Goal: Find specific page/section: Find specific page/section

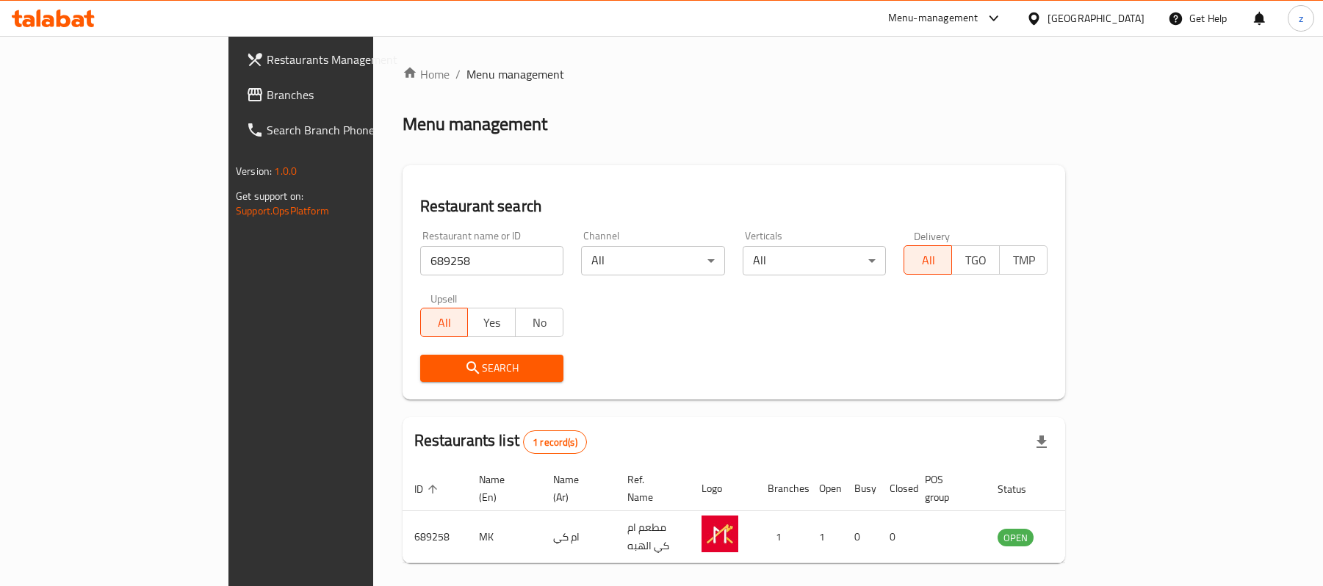
scroll to position [41, 0]
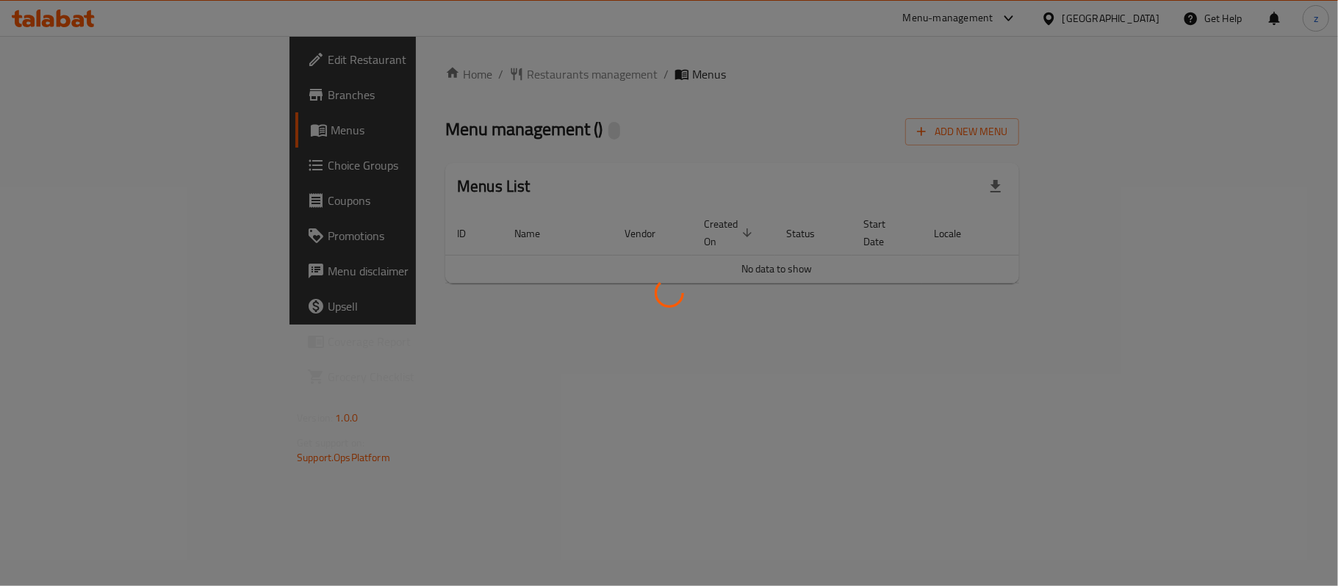
click at [342, 104] on div at bounding box center [669, 293] width 1338 height 586
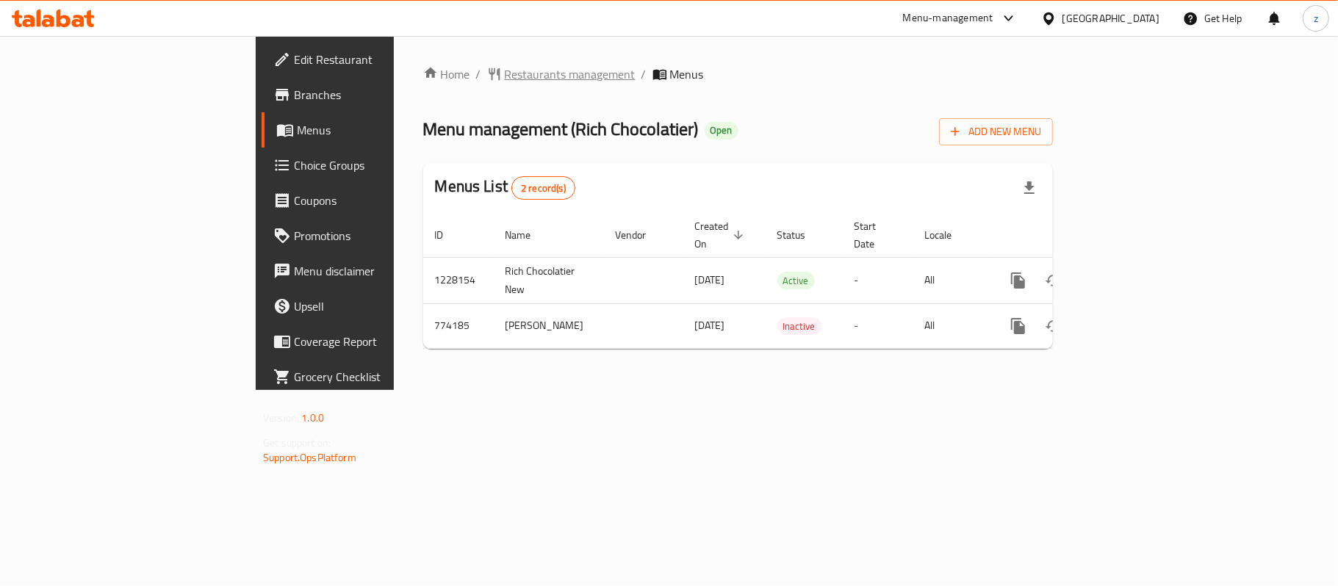
click at [505, 71] on span "Restaurants management" at bounding box center [570, 74] width 131 height 18
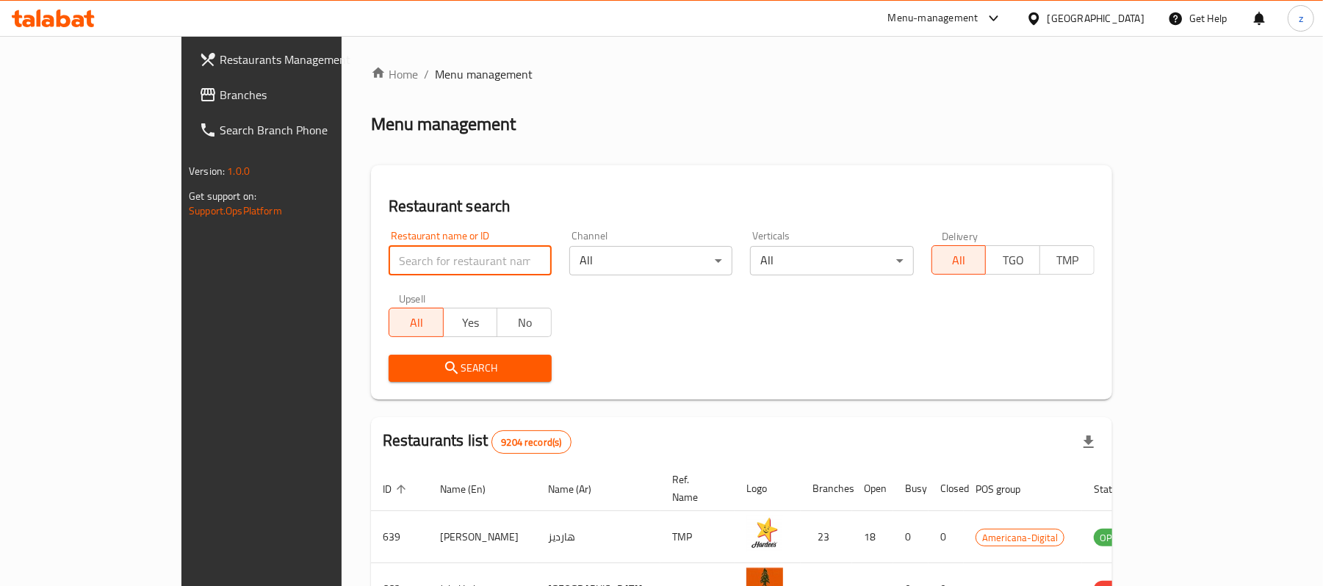
click at [389, 262] on input "search" at bounding box center [470, 260] width 163 height 29
paste input "652005"
type input "652005"
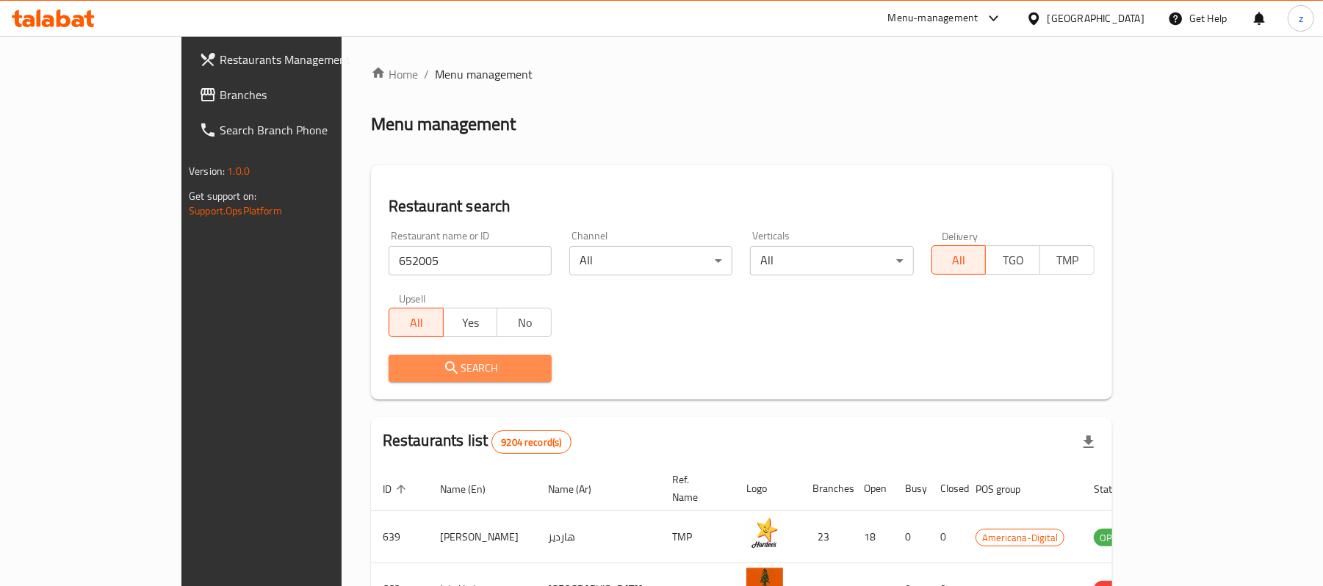
click at [443, 359] on icon "submit" at bounding box center [452, 368] width 18 height 18
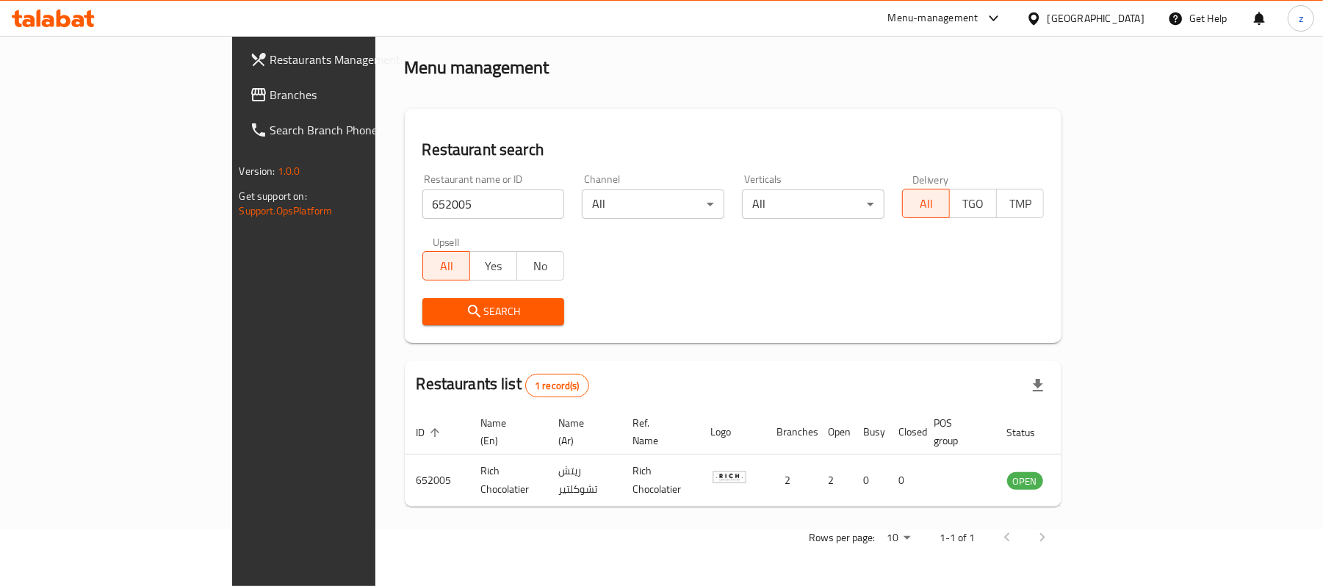
scroll to position [41, 0]
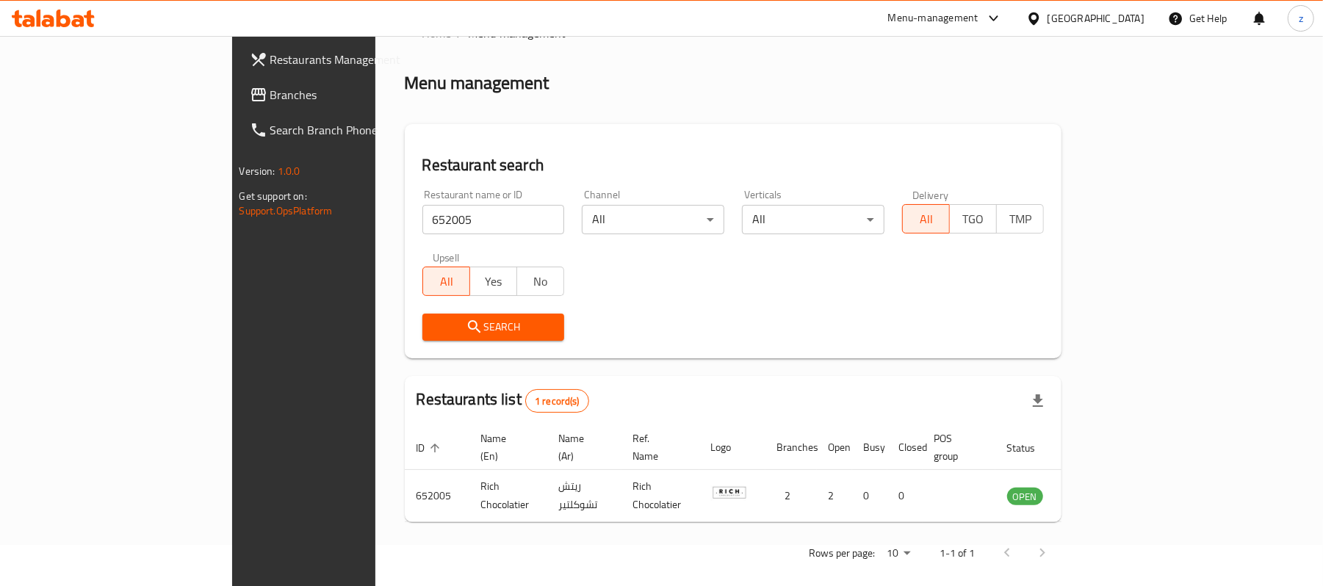
click at [270, 92] on span "Branches" at bounding box center [355, 95] width 171 height 18
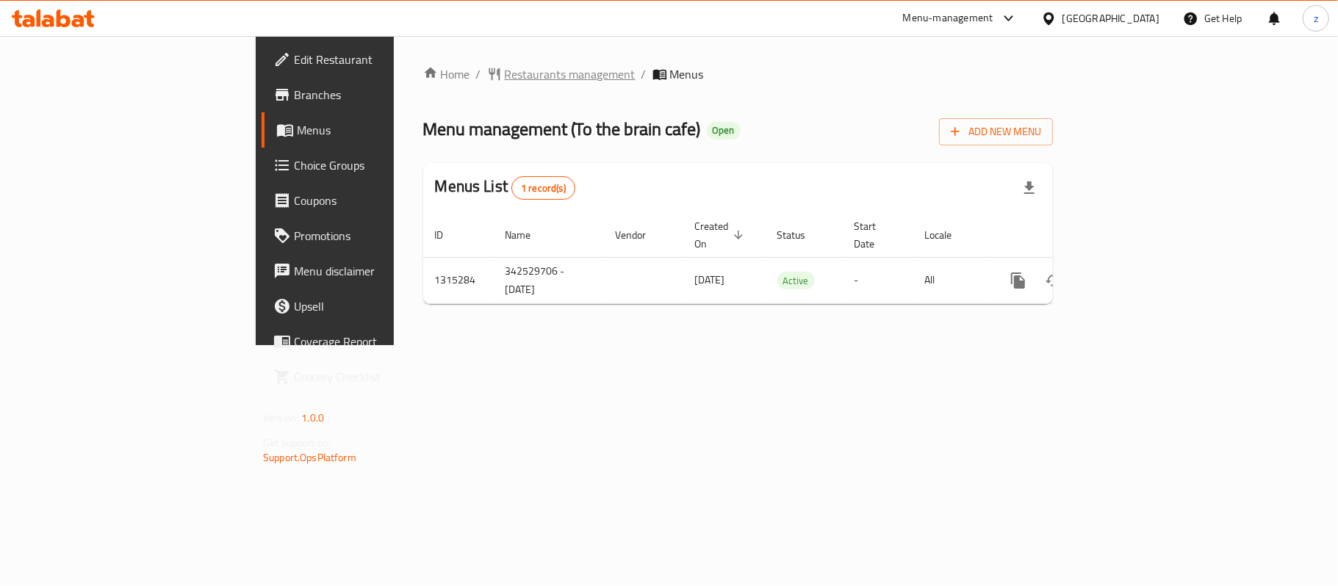
click at [505, 79] on span "Restaurants management" at bounding box center [570, 74] width 131 height 18
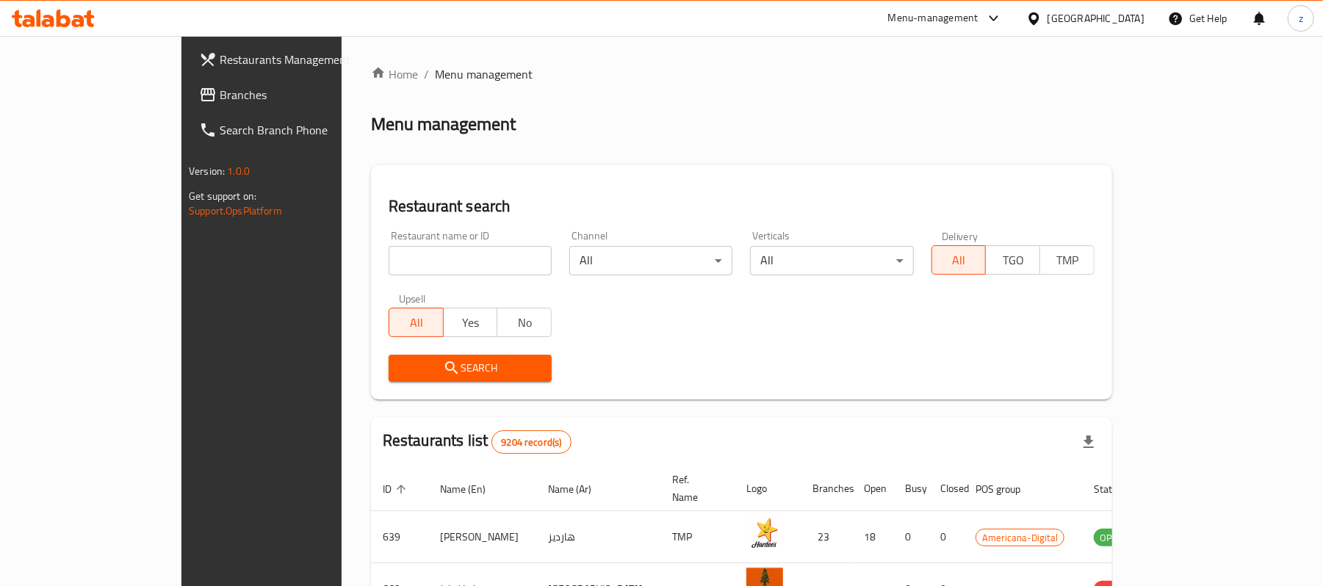
click at [414, 265] on input "search" at bounding box center [470, 260] width 163 height 29
paste input "707219"
type input "707219"
click at [426, 375] on span "Search" at bounding box center [470, 368] width 140 height 18
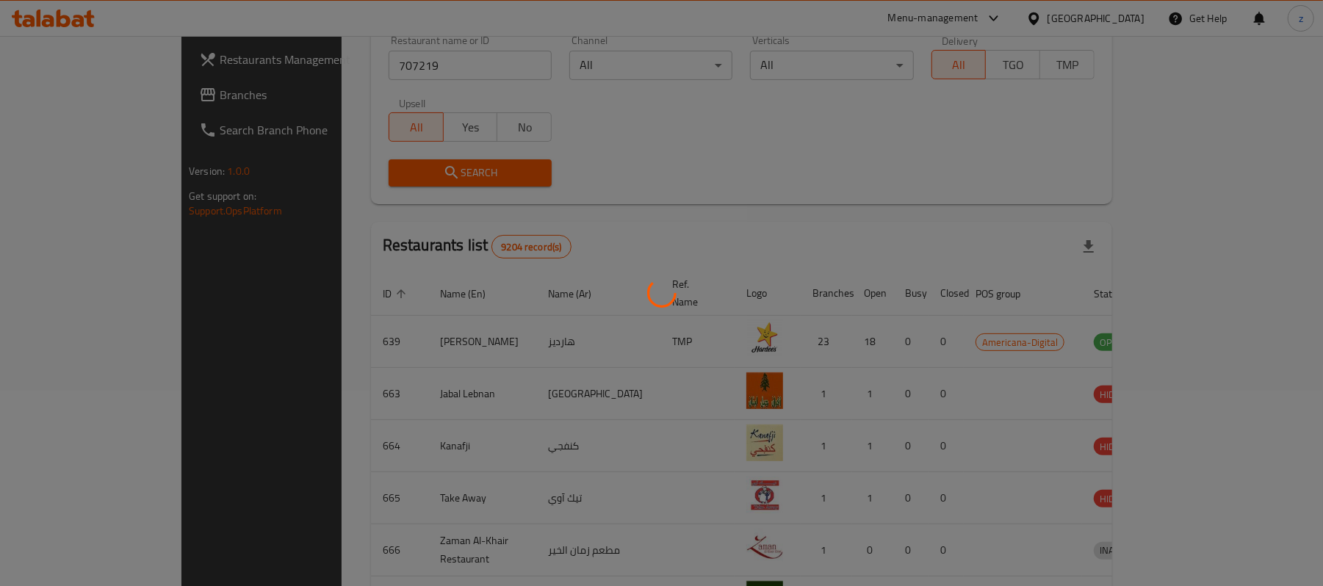
scroll to position [41, 0]
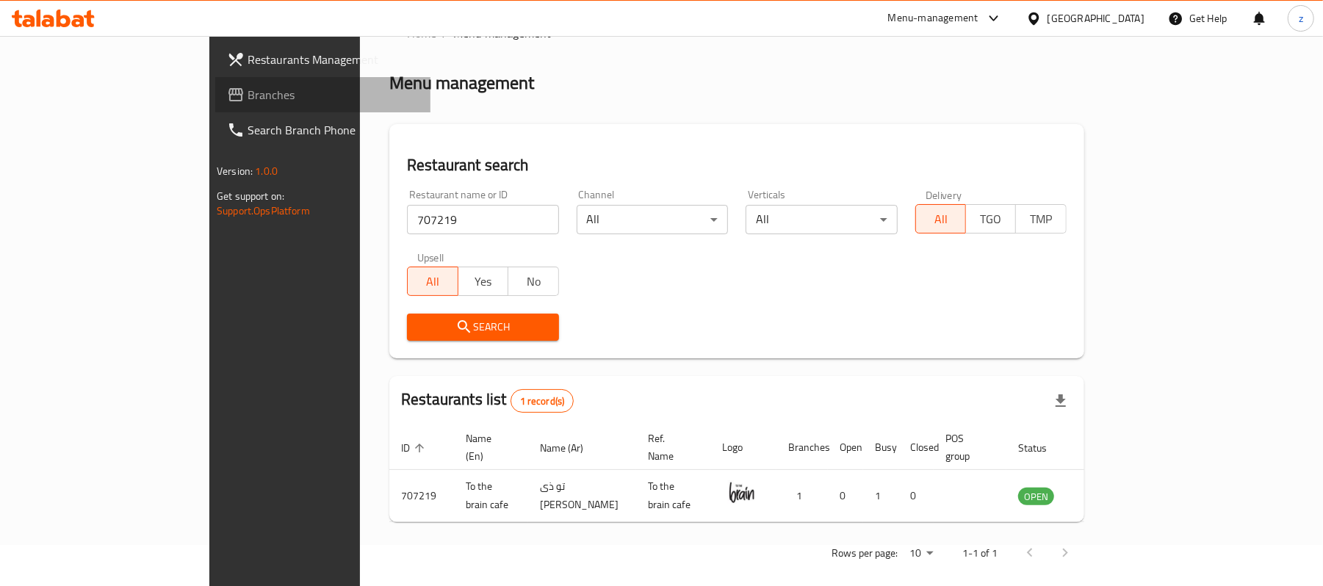
click at [248, 92] on span "Branches" at bounding box center [333, 95] width 171 height 18
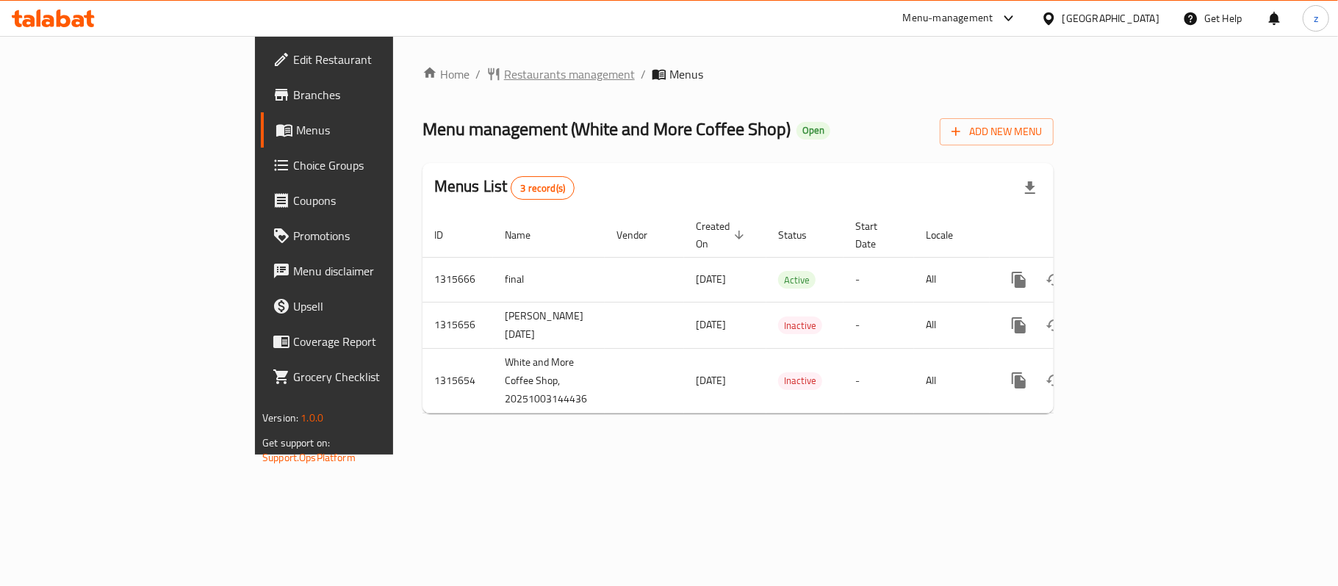
click at [504, 69] on span "Restaurants management" at bounding box center [569, 74] width 131 height 18
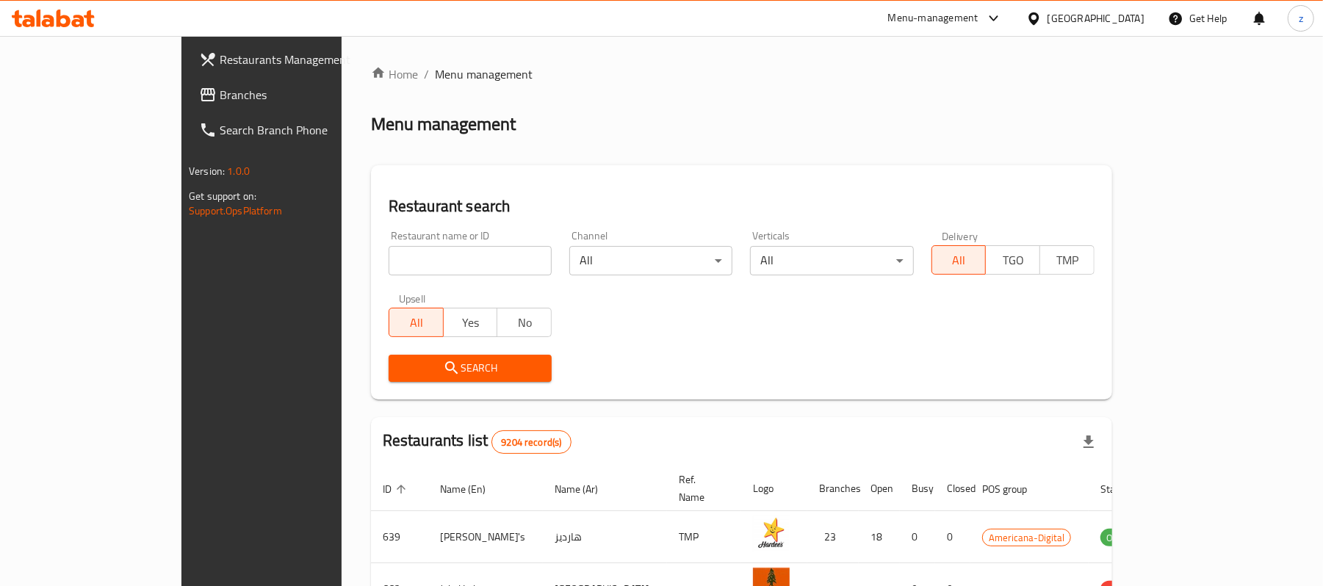
click at [406, 259] on input "search" at bounding box center [470, 260] width 163 height 29
paste input "707376"
type input "707376"
click at [415, 359] on span "Search" at bounding box center [470, 368] width 140 height 18
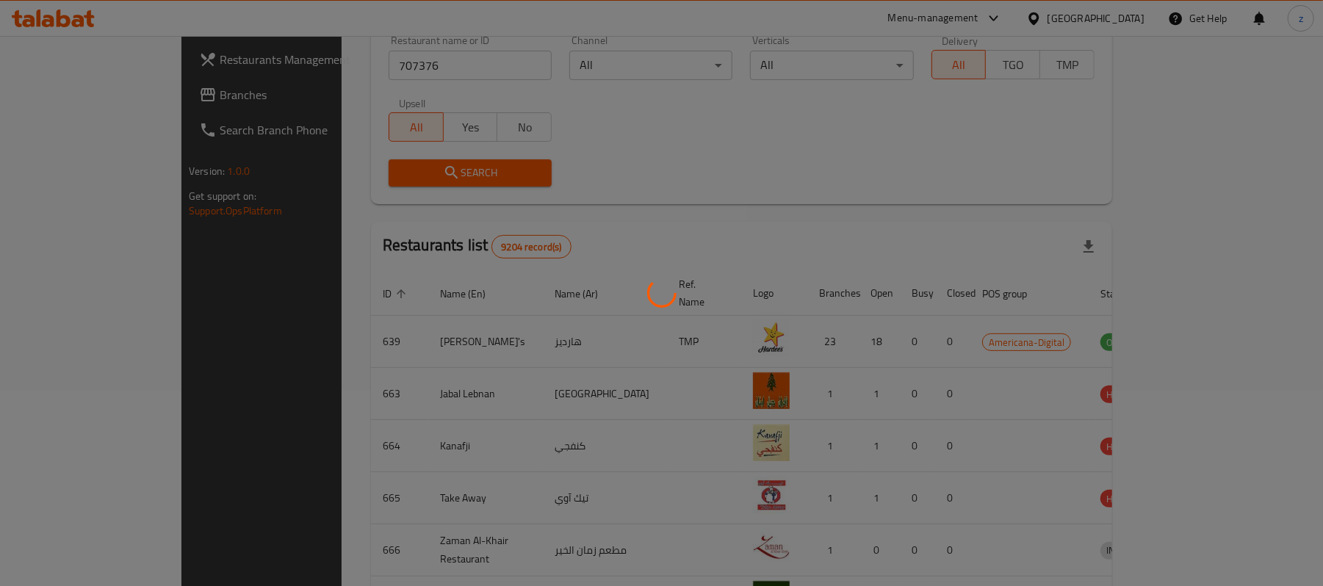
scroll to position [41, 0]
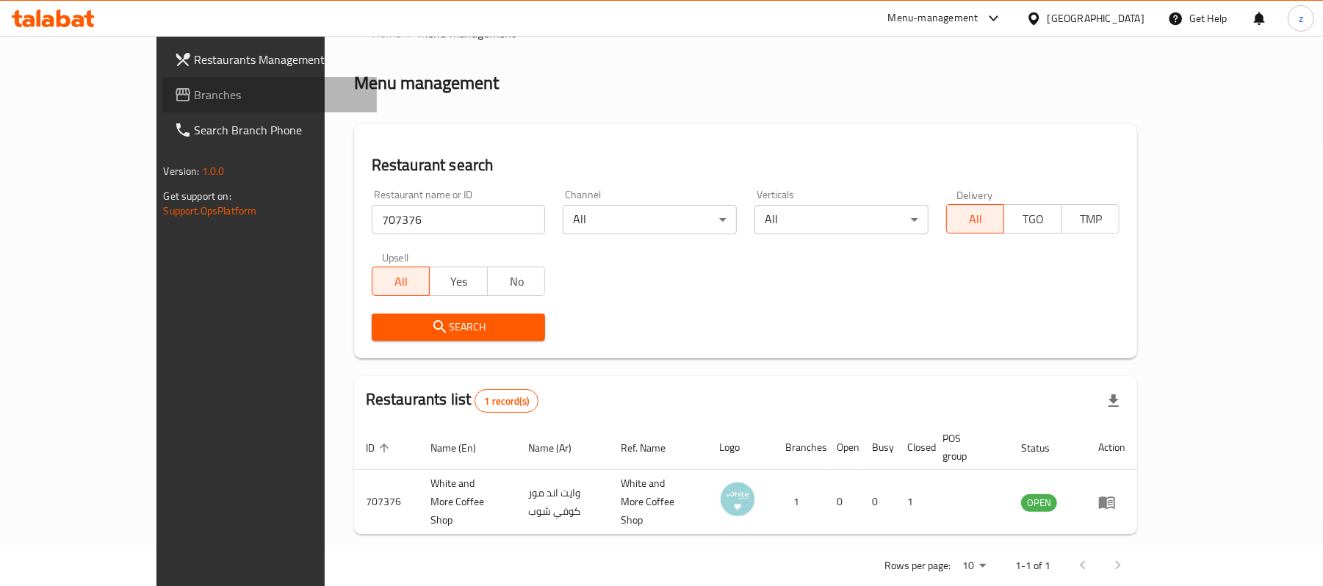
click at [195, 89] on span "Branches" at bounding box center [280, 95] width 171 height 18
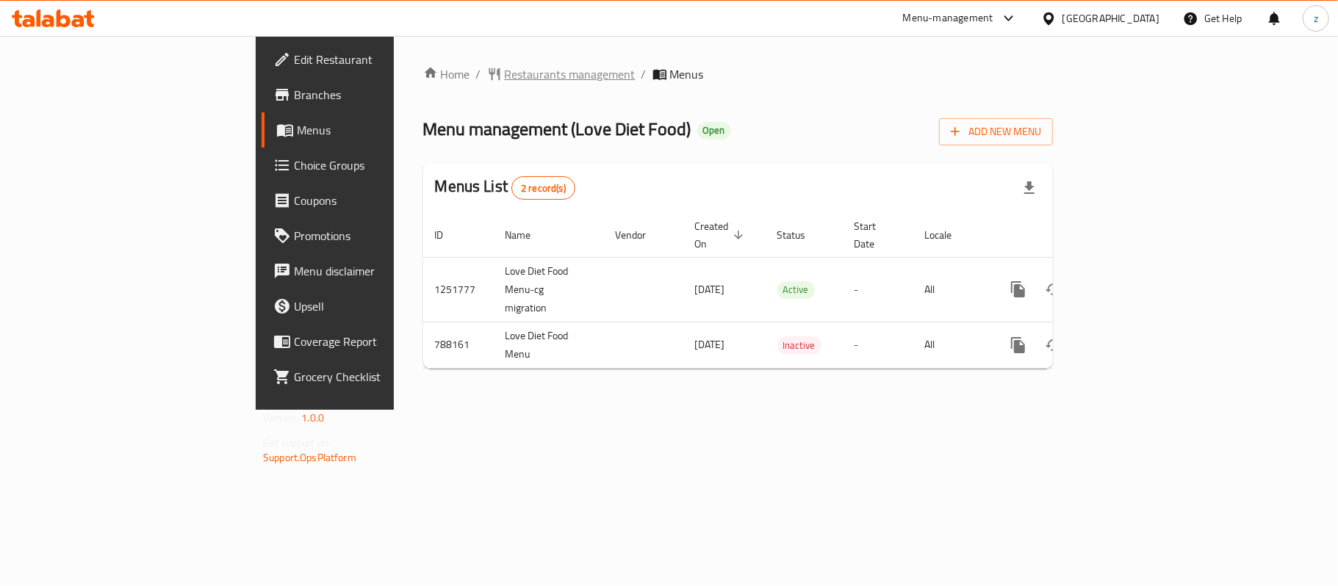
click at [505, 72] on span "Restaurants management" at bounding box center [570, 74] width 131 height 18
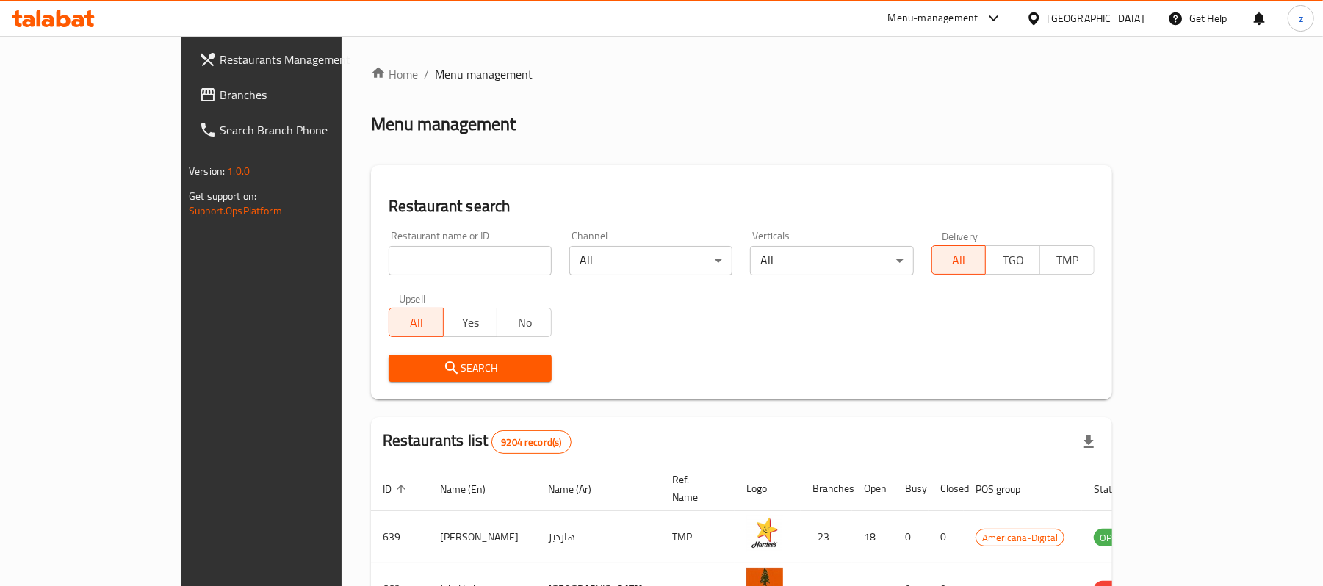
click at [389, 262] on input "search" at bounding box center [470, 260] width 163 height 29
paste input "653163"
type input "653163"
drag, startPoint x: 392, startPoint y: 342, endPoint x: 374, endPoint y: 436, distance: 96.4
click at [376, 428] on div "Home / Menu management Menu management Restaurant search Restaurant name or ID …" at bounding box center [741, 526] width 741 height 922
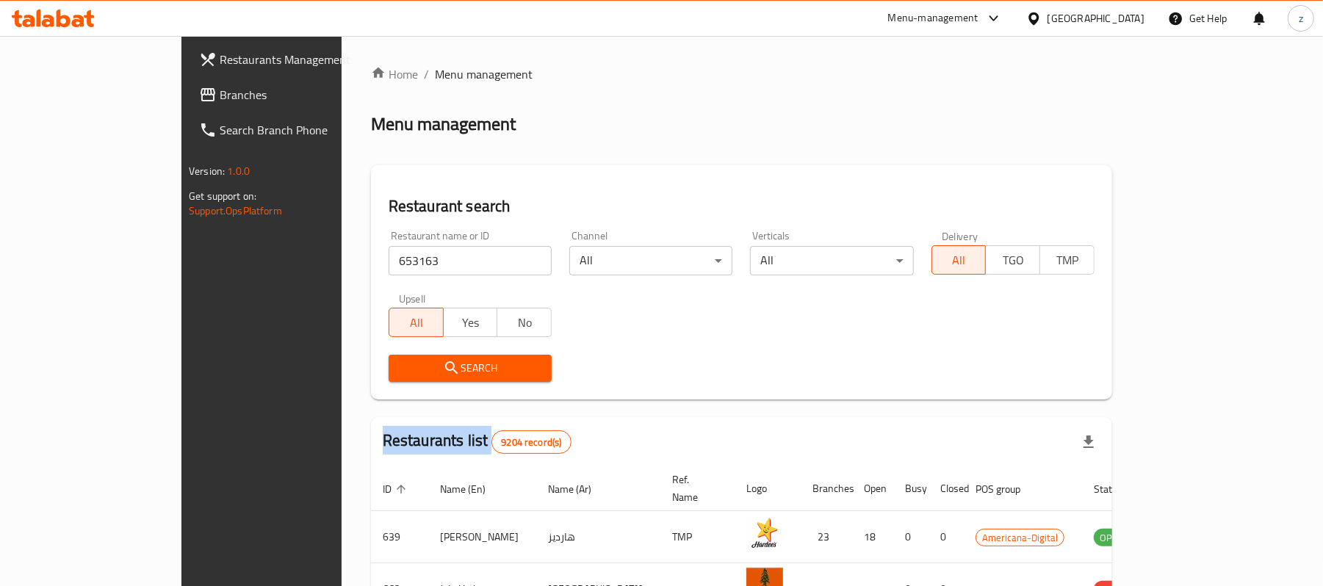
click at [389, 381] on button "Search" at bounding box center [470, 368] width 163 height 27
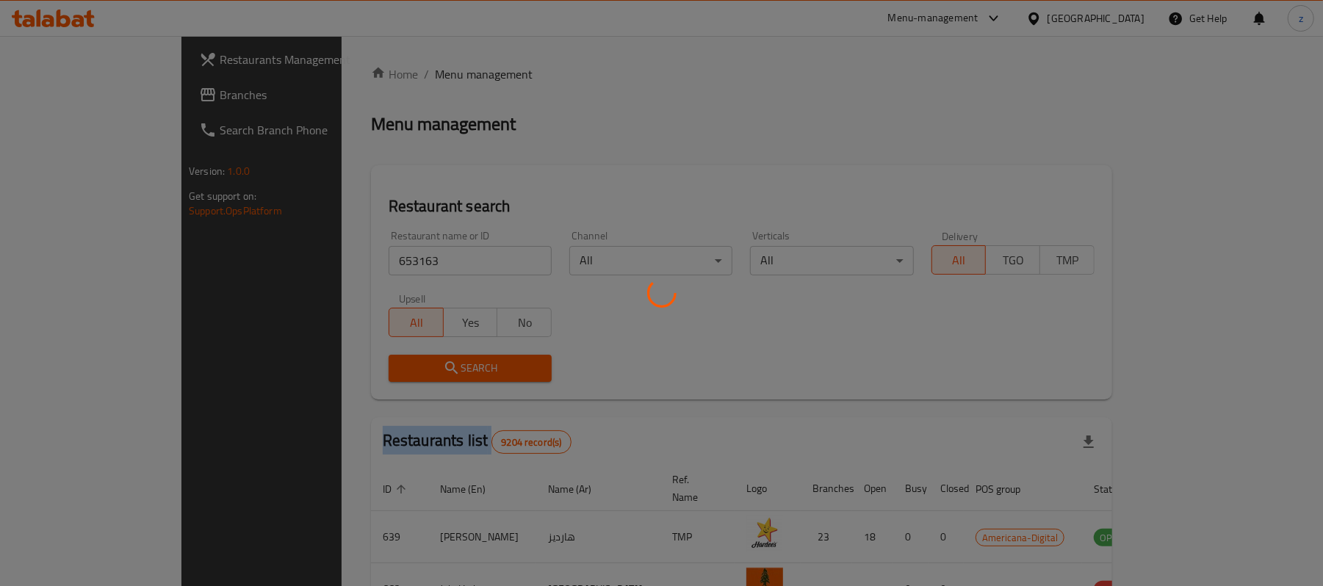
click at [379, 378] on div at bounding box center [661, 293] width 1323 height 586
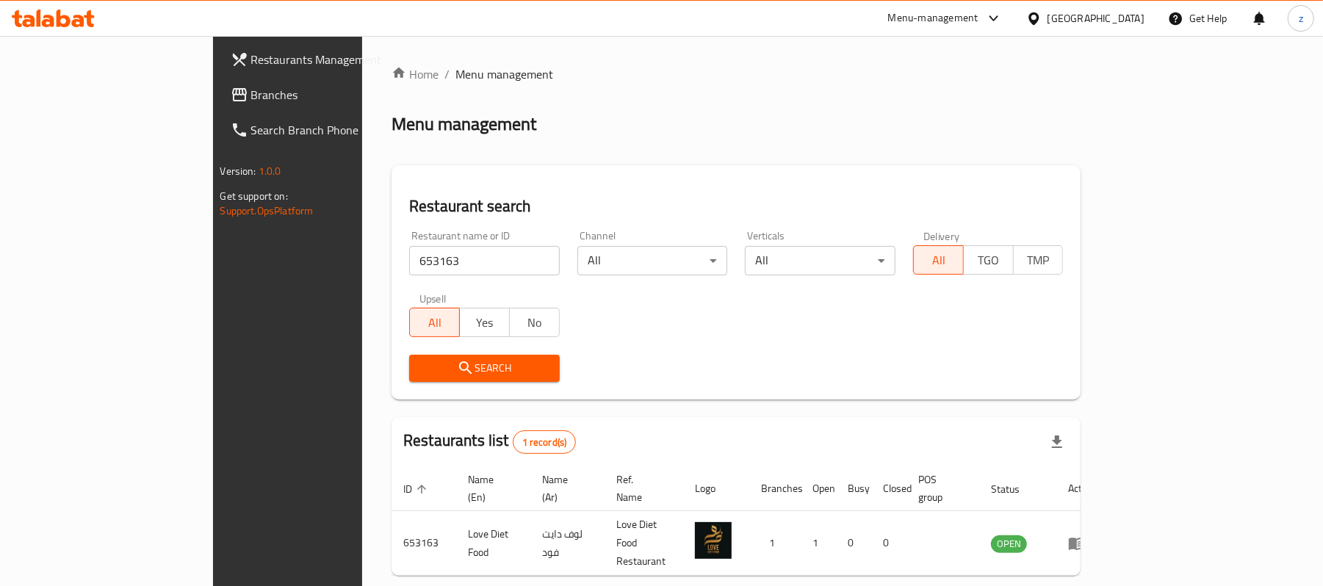
click at [213, 368] on div "Restaurants Management Branches Search Branch Phone Version: 1.0.0 Get support …" at bounding box center [323, 329] width 221 height 586
click at [251, 98] on span "Branches" at bounding box center [336, 95] width 171 height 18
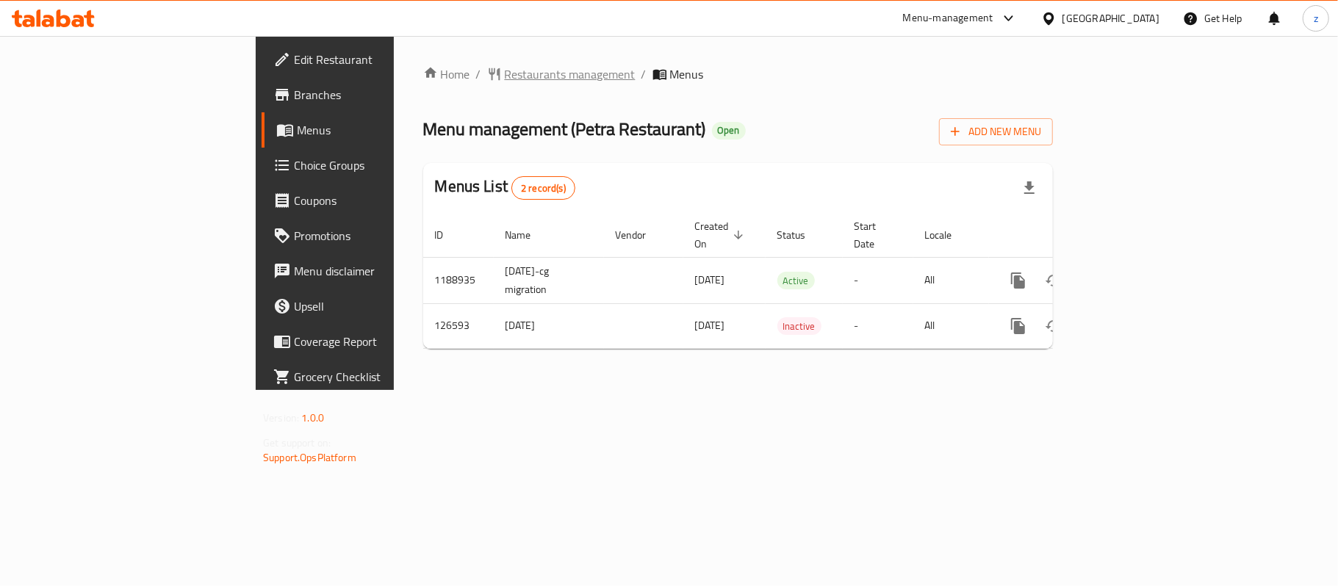
click at [505, 66] on span "Restaurants management" at bounding box center [570, 74] width 131 height 18
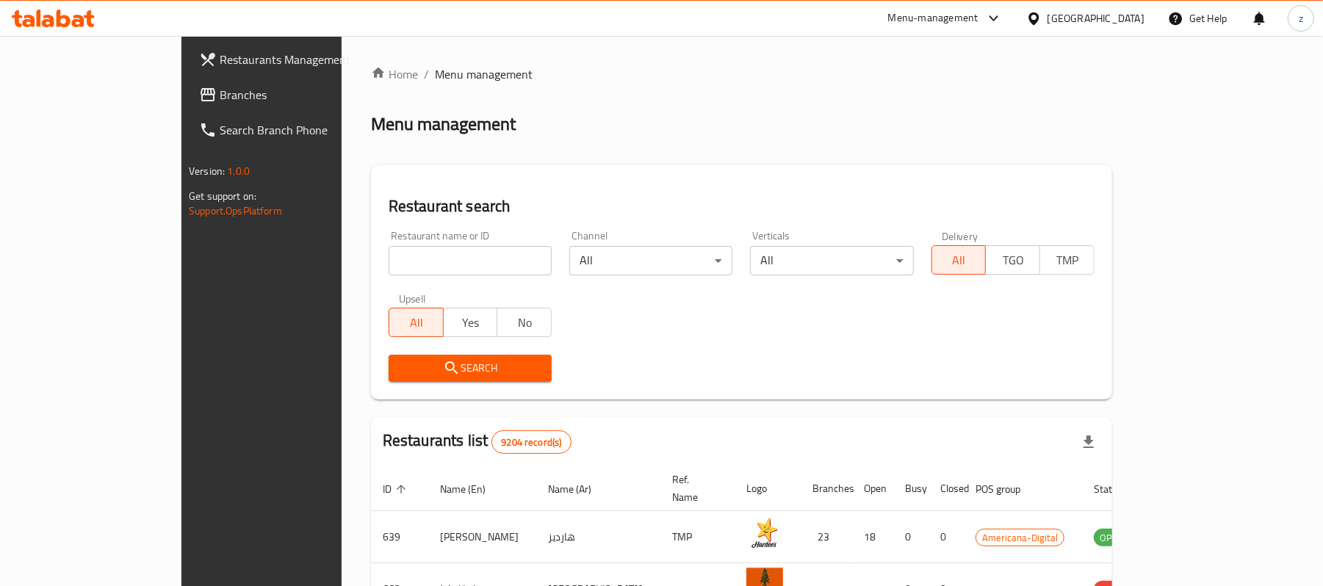
click at [389, 256] on input "search" at bounding box center [470, 260] width 163 height 29
paste input "609109"
type input "609109"
click at [443, 359] on icon "submit" at bounding box center [452, 368] width 18 height 18
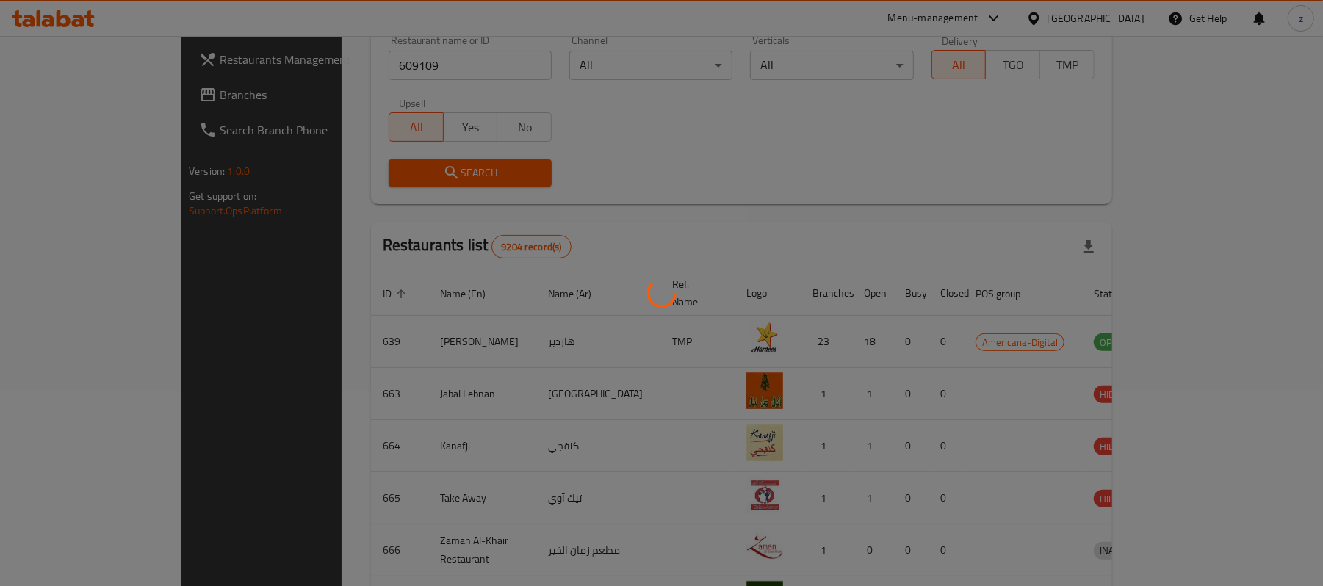
scroll to position [41, 0]
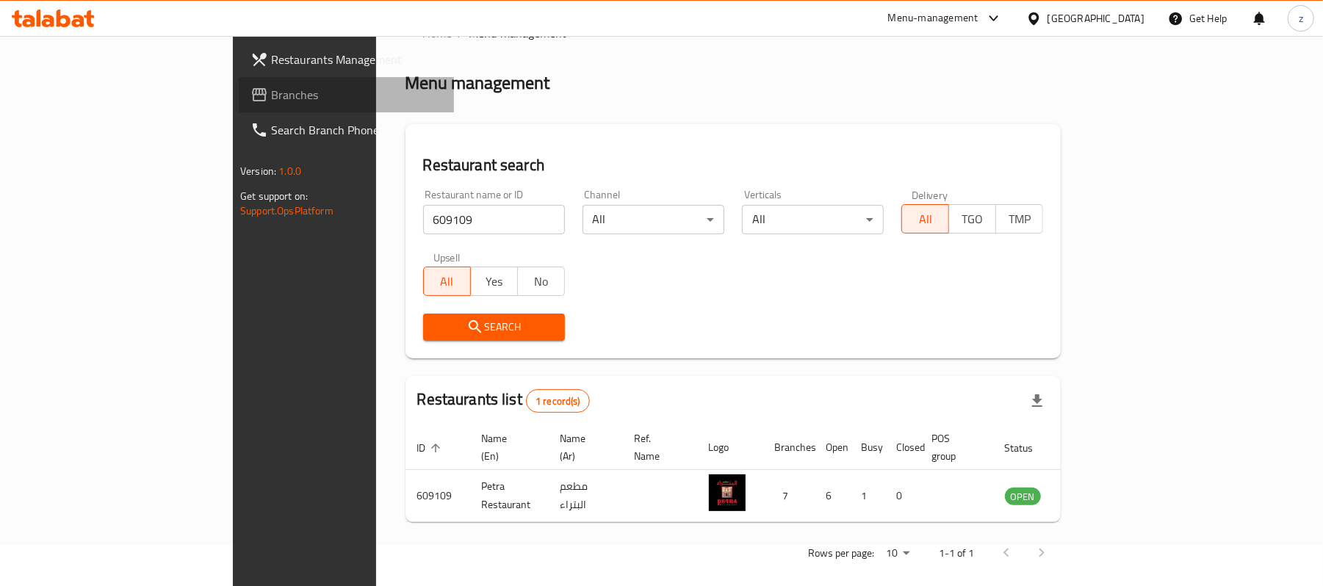
click at [271, 104] on span "Branches" at bounding box center [356, 95] width 171 height 18
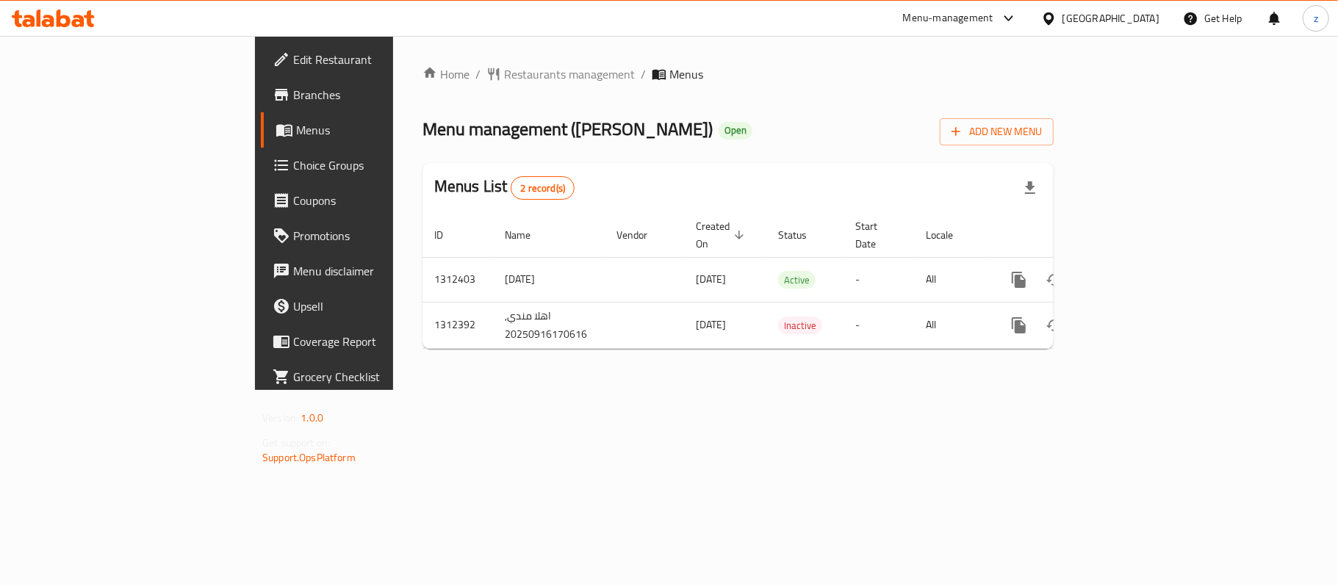
click at [504, 73] on span "Restaurants management" at bounding box center [569, 74] width 131 height 18
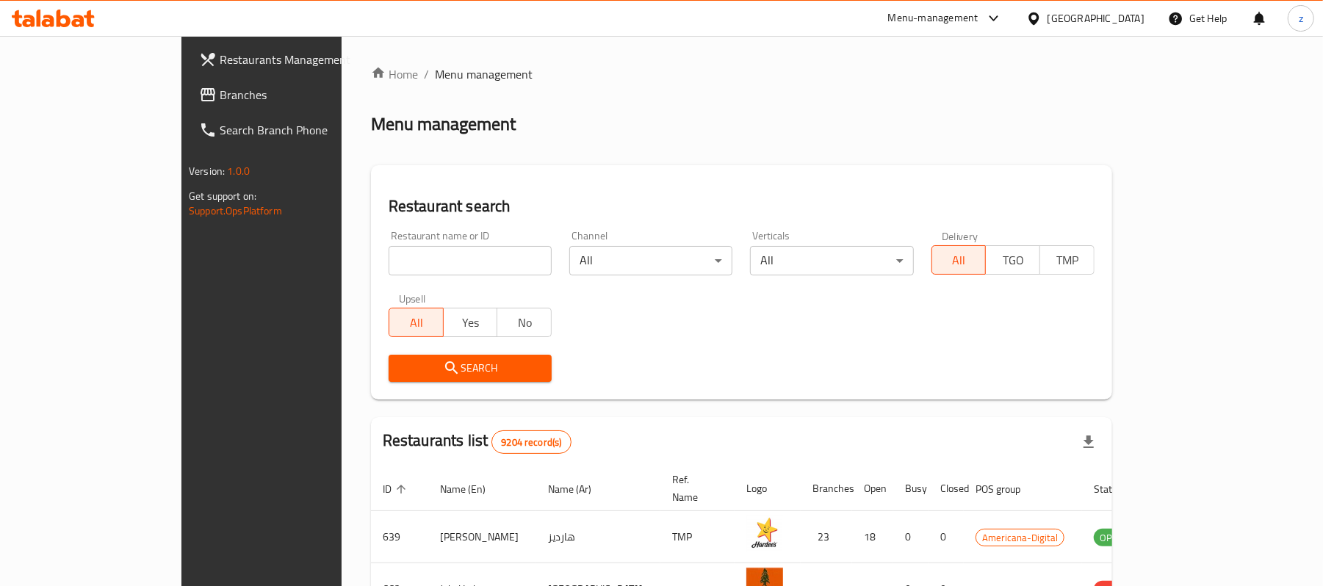
click at [406, 260] on input "search" at bounding box center [470, 260] width 163 height 29
paste input "706106"
type input "706106"
click at [427, 356] on button "Search" at bounding box center [470, 368] width 163 height 27
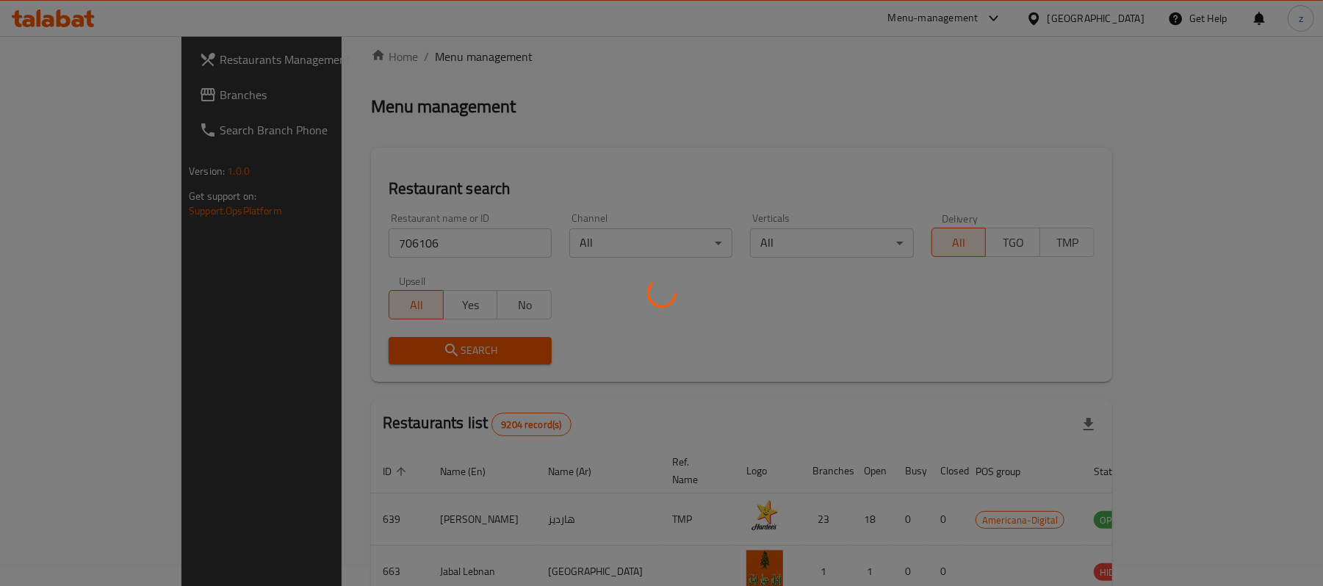
scroll to position [41, 0]
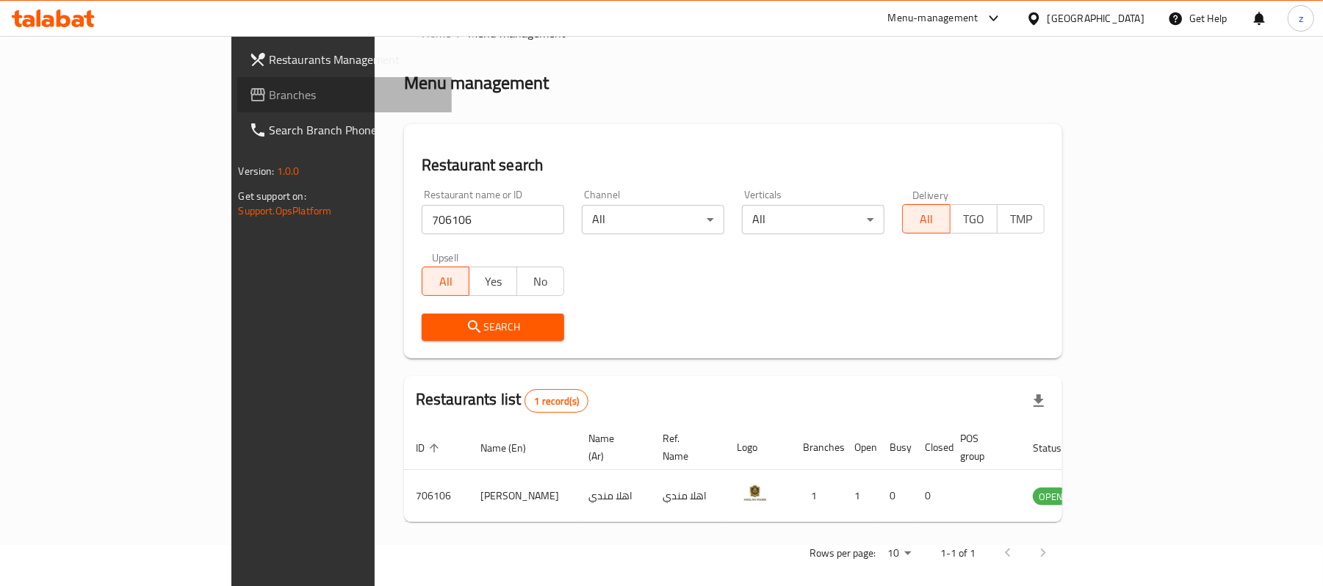
click at [270, 96] on span "Branches" at bounding box center [355, 95] width 171 height 18
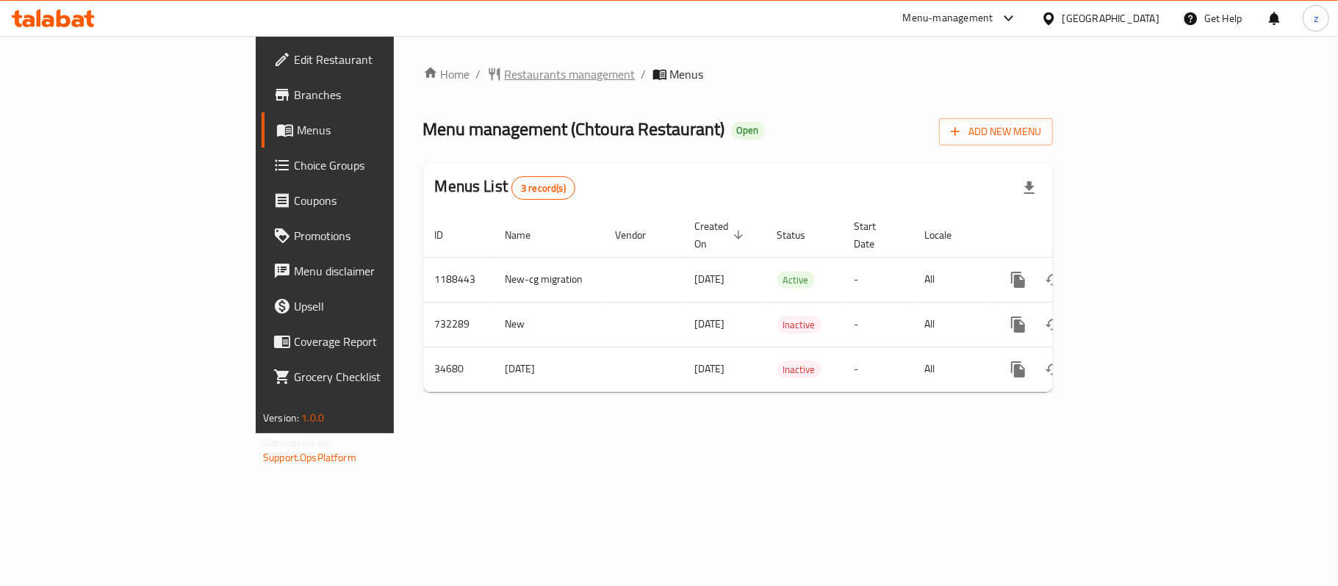
click at [505, 72] on span "Restaurants management" at bounding box center [570, 74] width 131 height 18
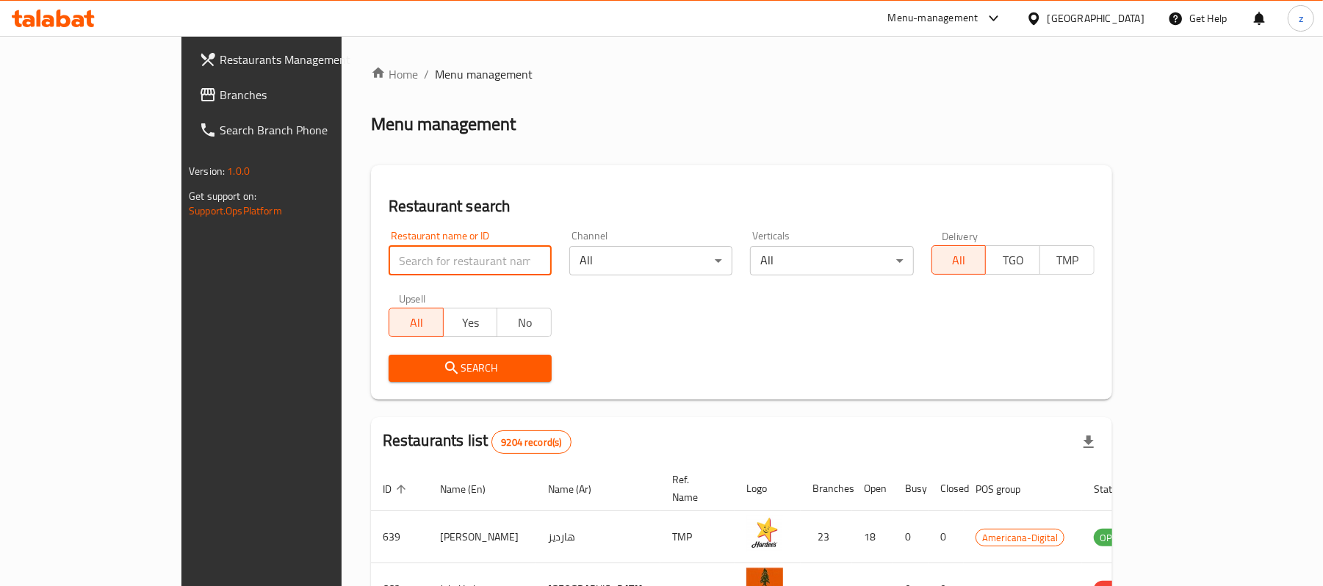
click at [389, 262] on input "search" at bounding box center [470, 260] width 163 height 29
paste input "17863"
type input "17863"
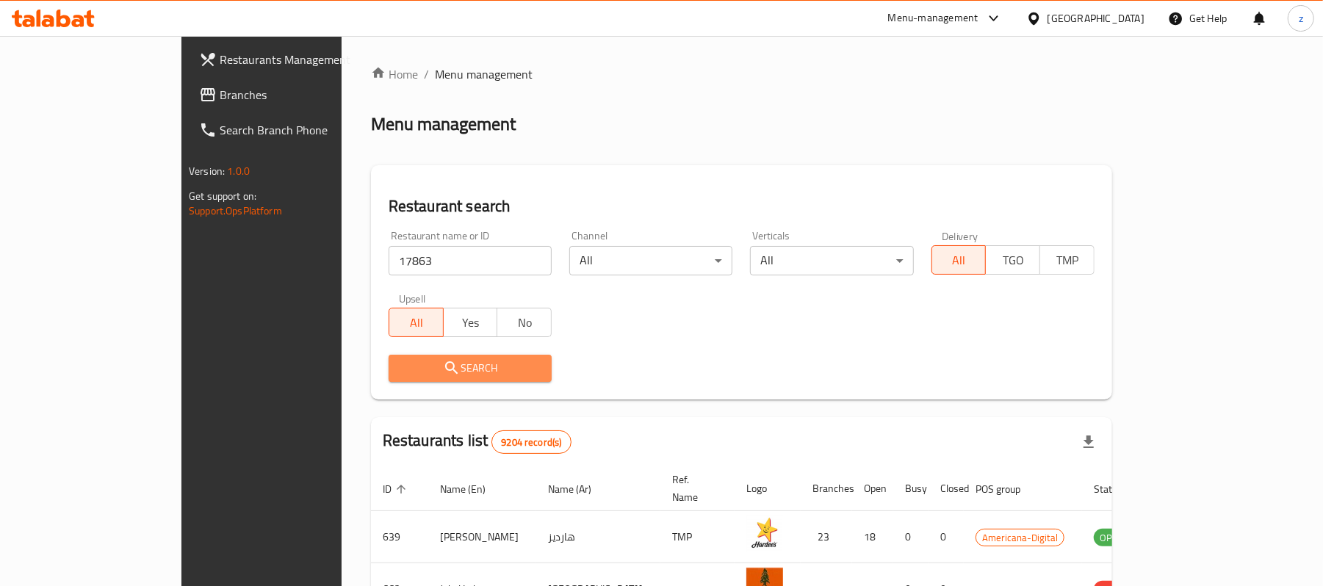
click at [389, 357] on button "Search" at bounding box center [470, 368] width 163 height 27
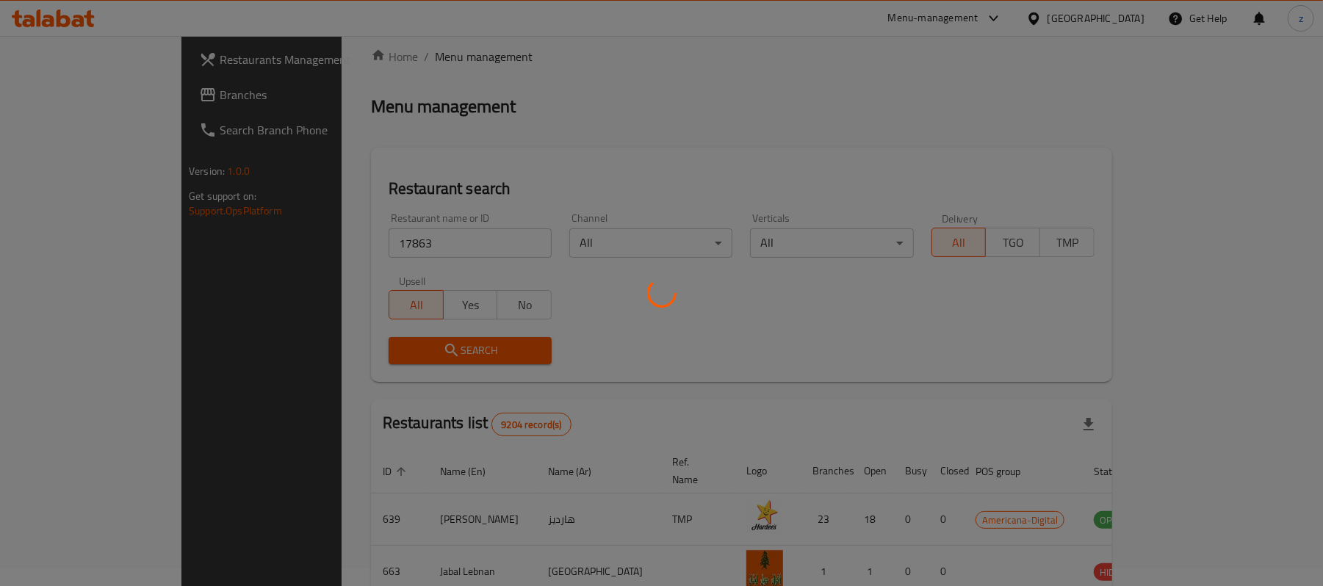
scroll to position [41, 0]
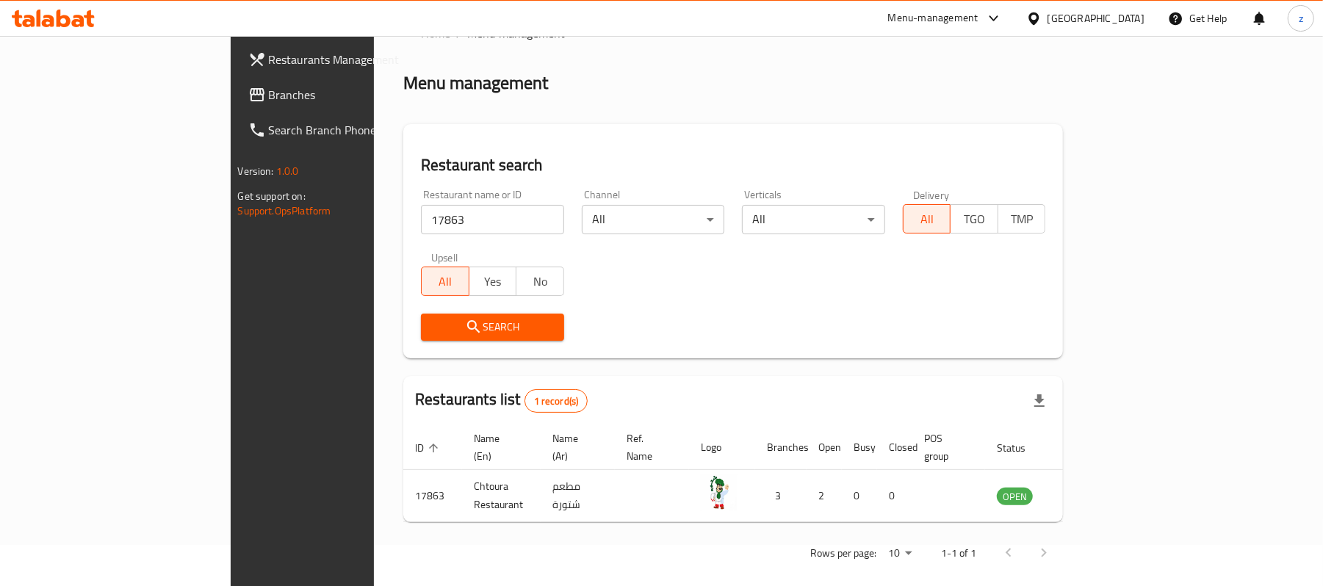
click at [486, 228] on input "17863" at bounding box center [492, 219] width 143 height 29
click at [489, 220] on input "17863" at bounding box center [492, 219] width 143 height 29
click at [269, 96] on span "Branches" at bounding box center [354, 95] width 171 height 18
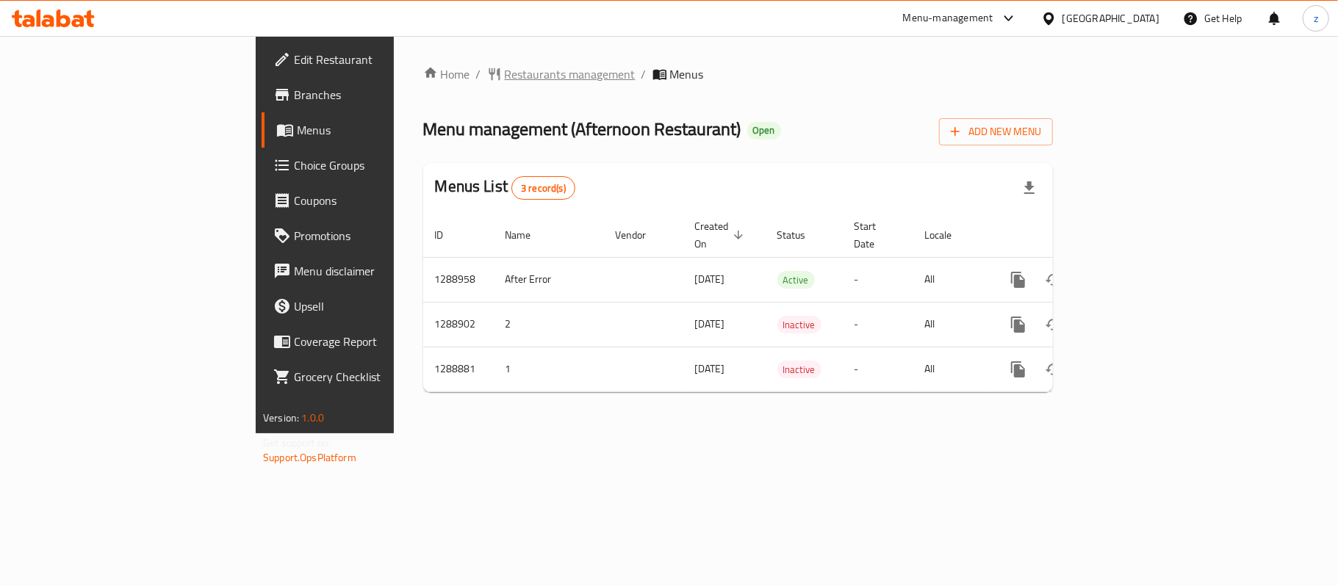
click at [505, 68] on span "Restaurants management" at bounding box center [570, 74] width 131 height 18
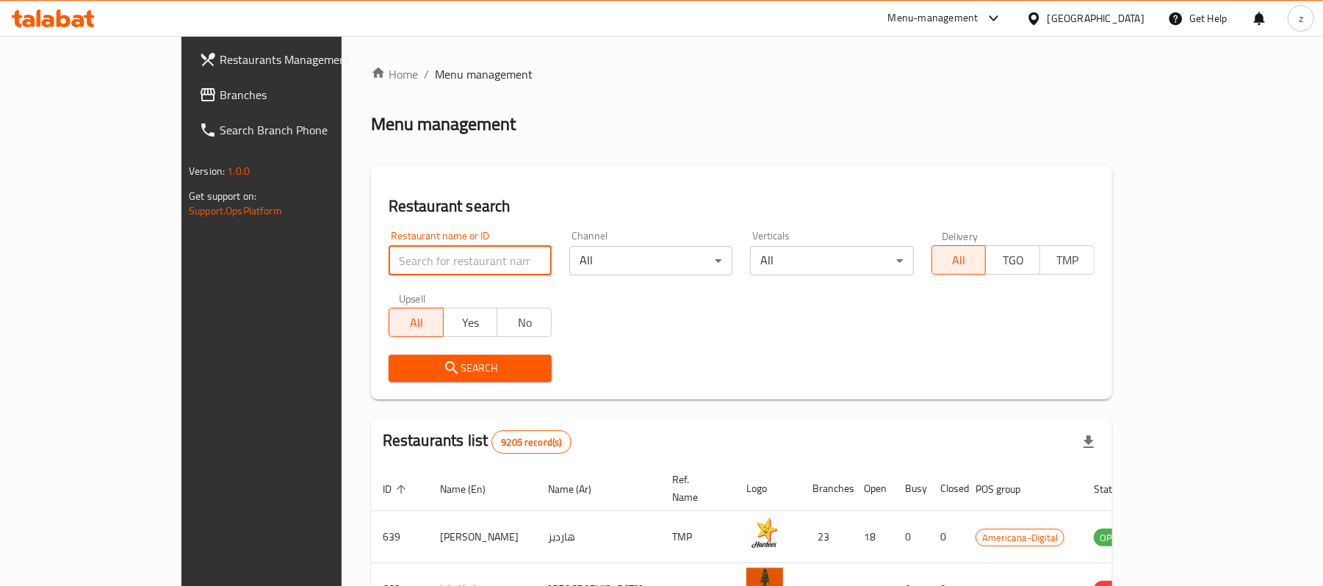
click at [389, 262] on input "search" at bounding box center [470, 260] width 163 height 29
paste input "697422"
type input "697422"
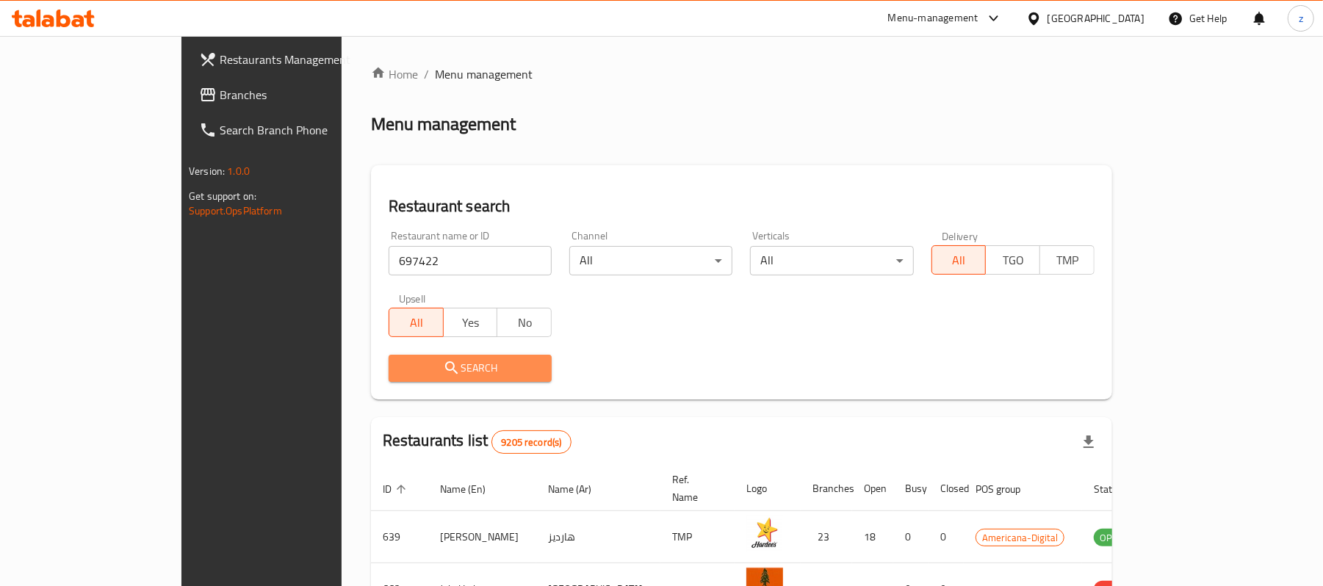
click at [400, 363] on span "Search" at bounding box center [470, 368] width 140 height 18
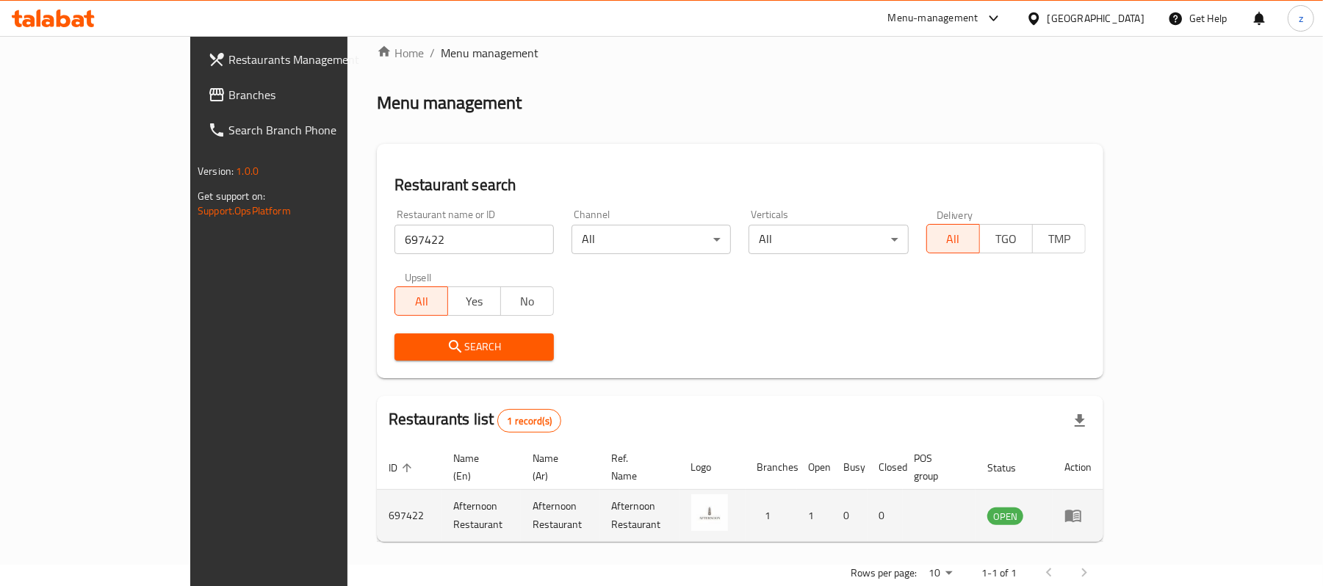
scroll to position [41, 0]
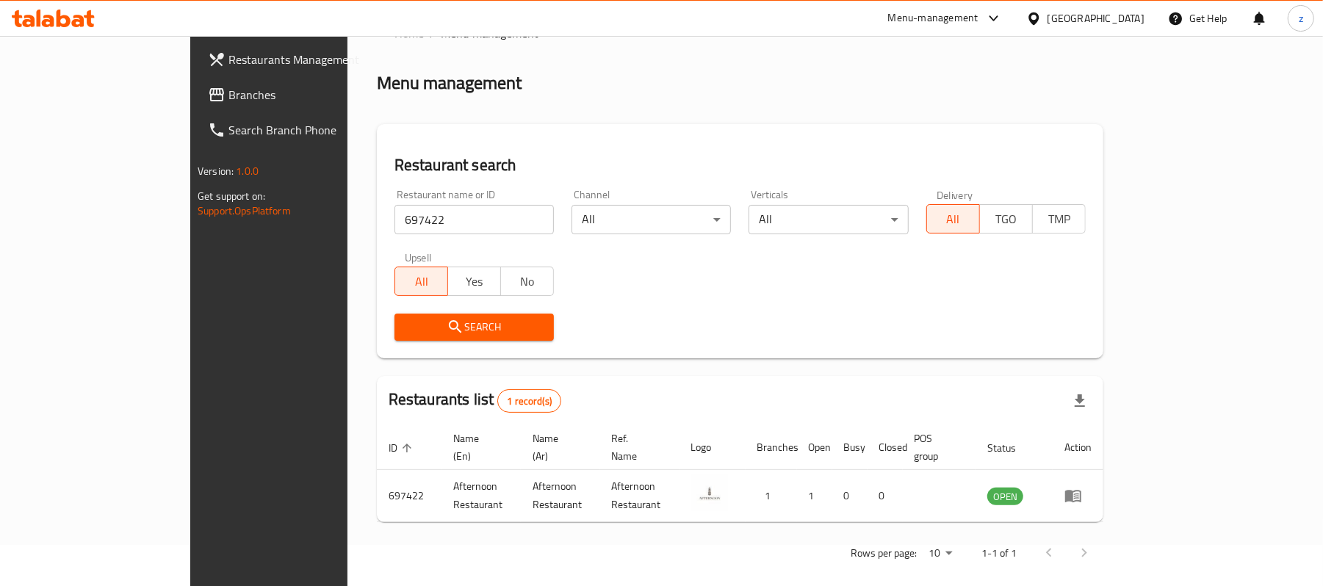
click at [229, 93] on span "Branches" at bounding box center [314, 95] width 171 height 18
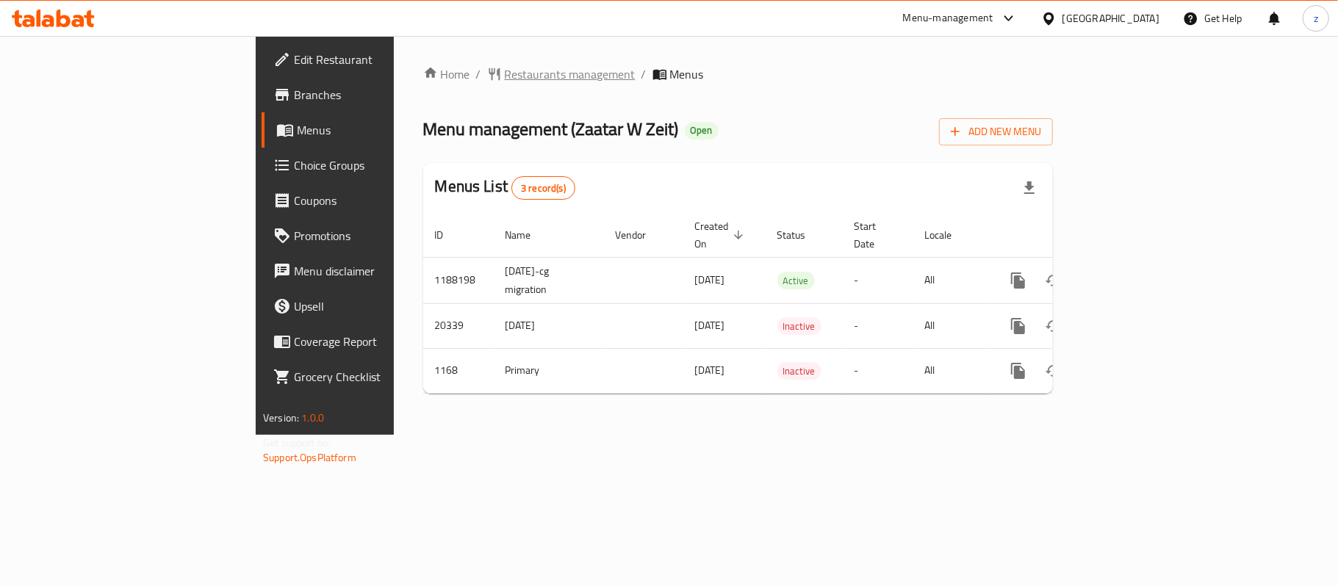
click at [505, 75] on span "Restaurants management" at bounding box center [570, 74] width 131 height 18
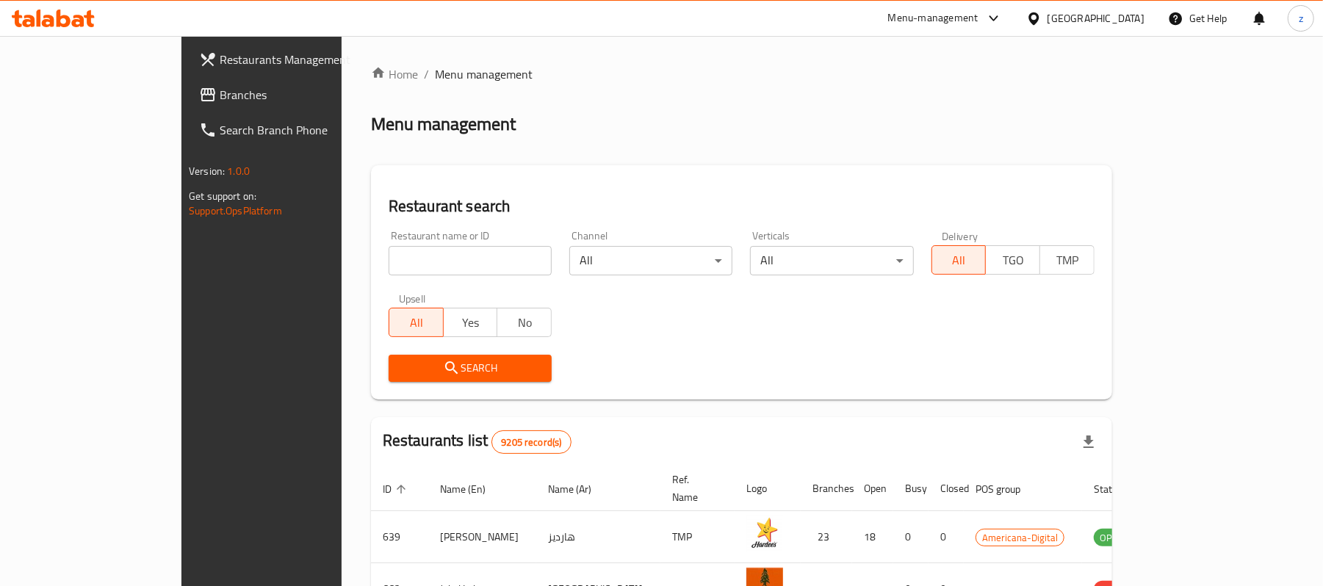
click at [389, 268] on input "search" at bounding box center [470, 260] width 163 height 29
paste input "789"
type input "789"
click at [400, 359] on span "Search" at bounding box center [470, 368] width 140 height 18
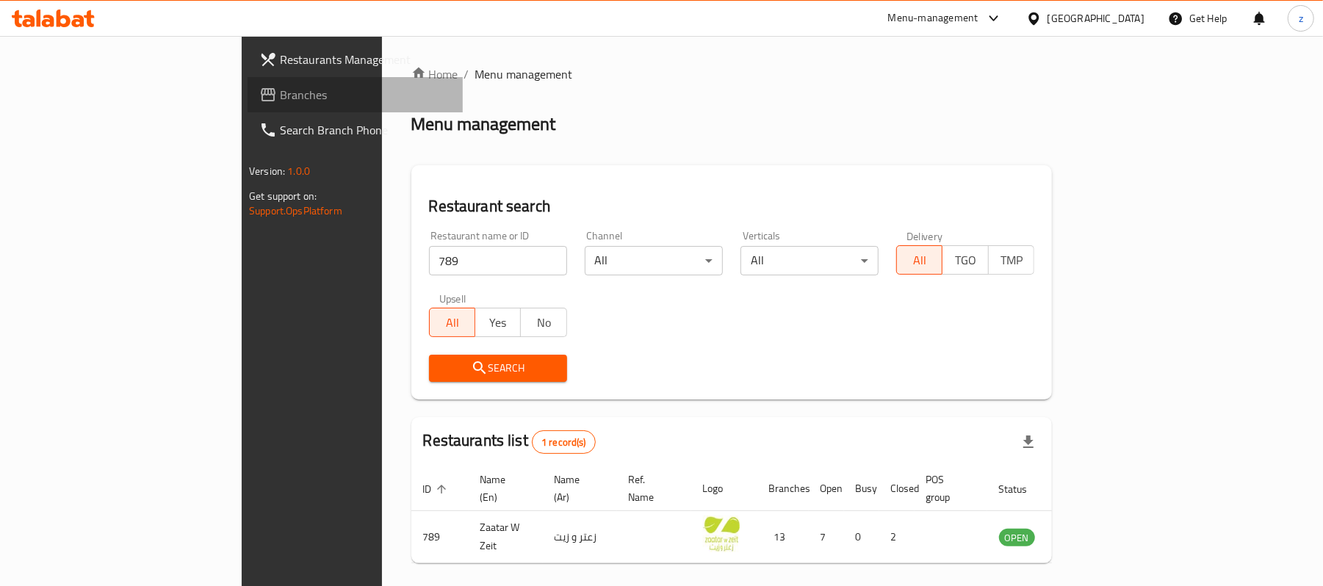
click at [280, 86] on span "Branches" at bounding box center [365, 95] width 171 height 18
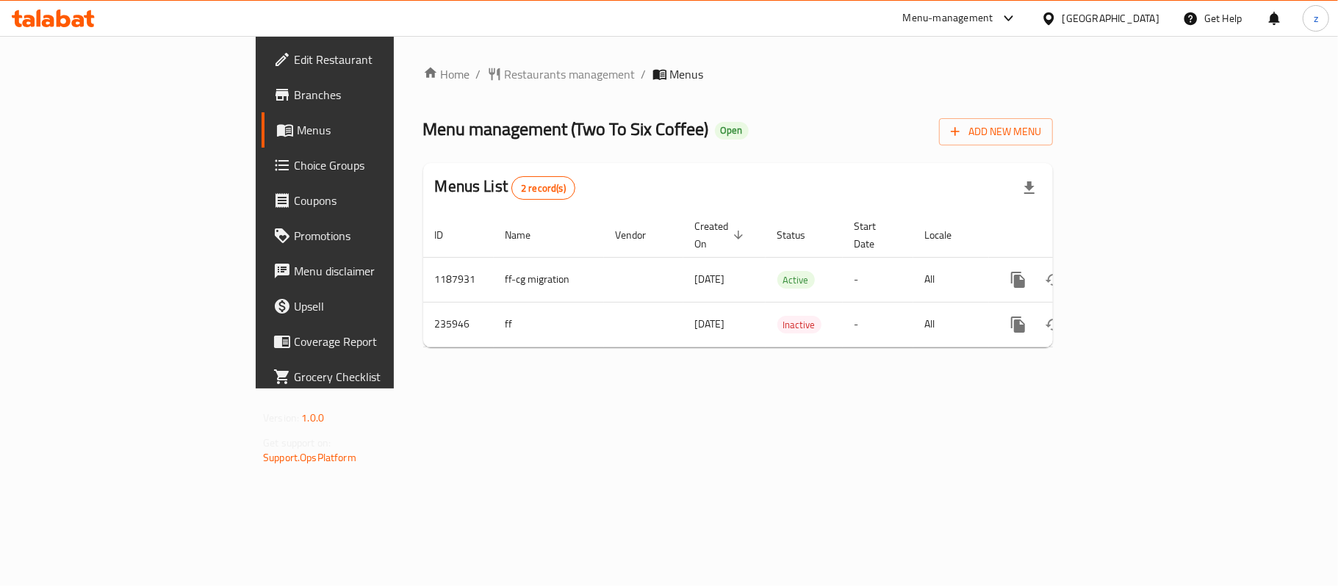
click at [505, 76] on span "Restaurants management" at bounding box center [570, 74] width 131 height 18
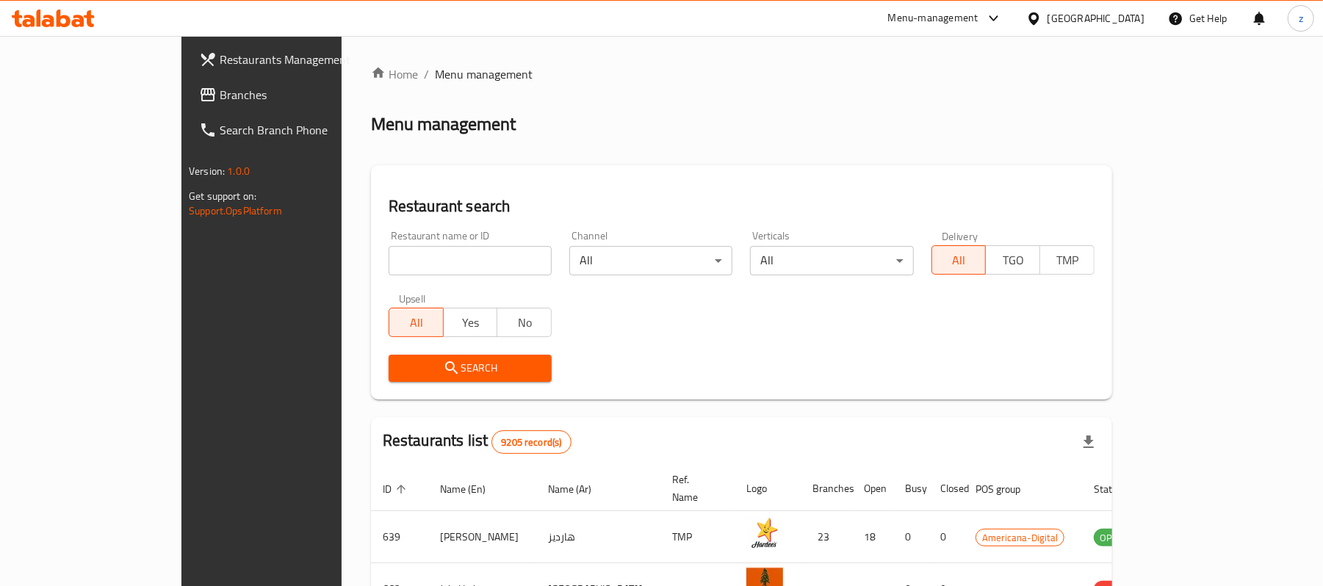
click at [389, 259] on input "search" at bounding box center [470, 260] width 163 height 29
paste input "626639"
type input "626639"
click at [400, 364] on span "Search" at bounding box center [470, 368] width 140 height 18
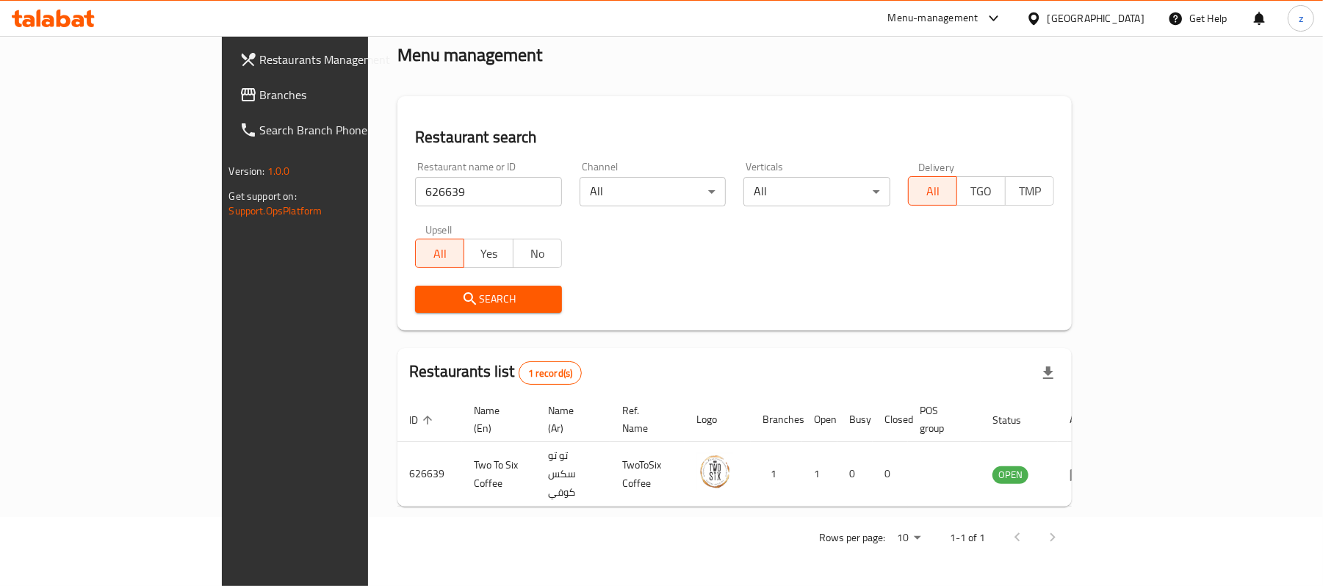
scroll to position [41, 0]
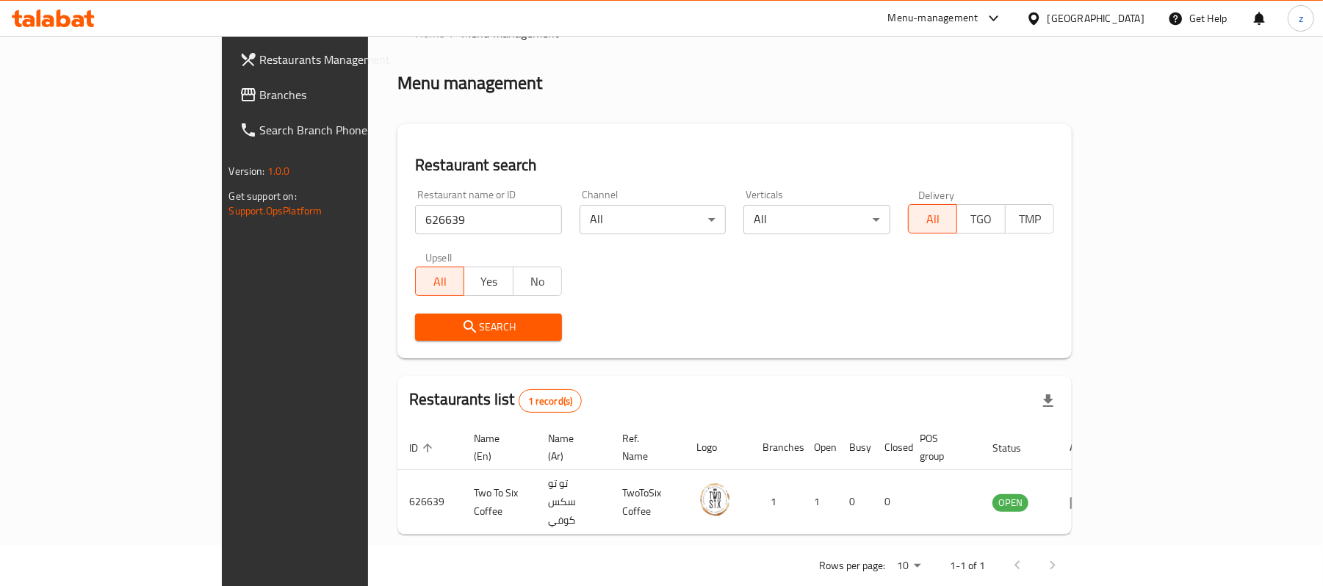
click at [260, 88] on span "Branches" at bounding box center [345, 95] width 171 height 18
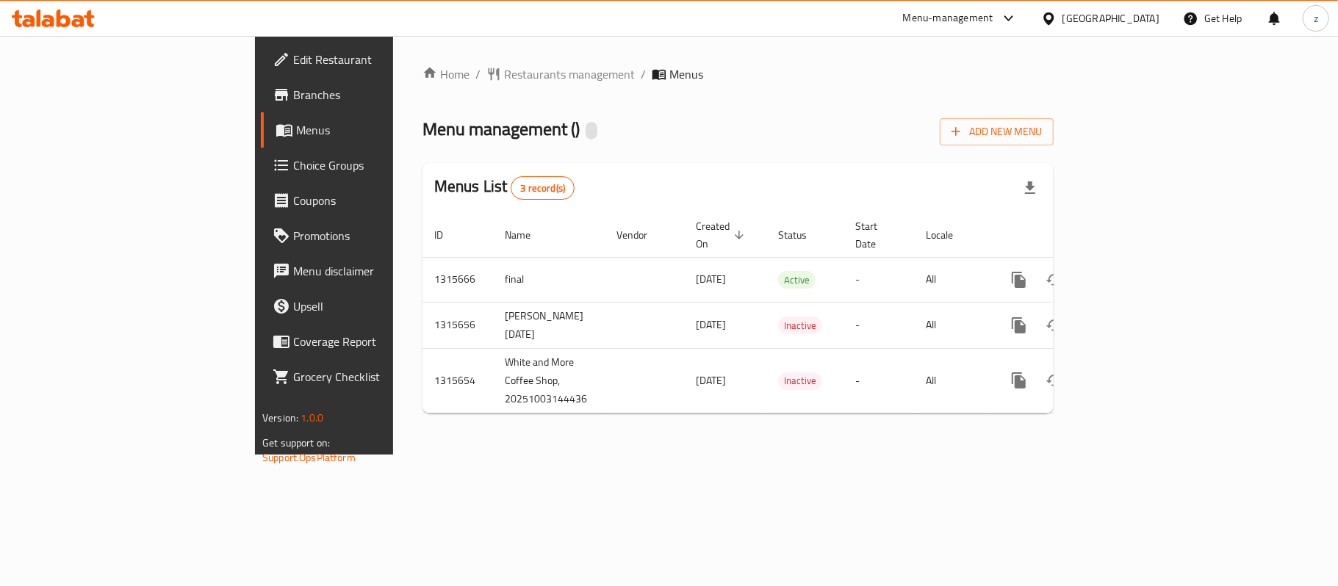
click at [504, 75] on span "Restaurants management" at bounding box center [569, 74] width 131 height 18
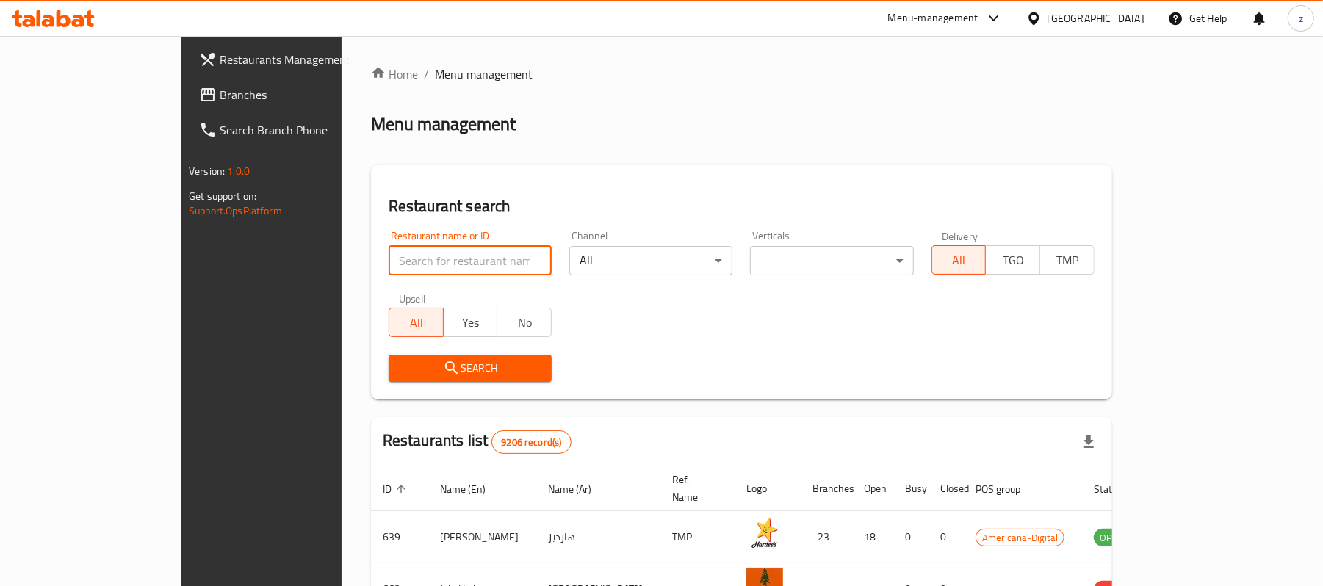
click at [391, 251] on input "search" at bounding box center [470, 260] width 163 height 29
paste input "707376"
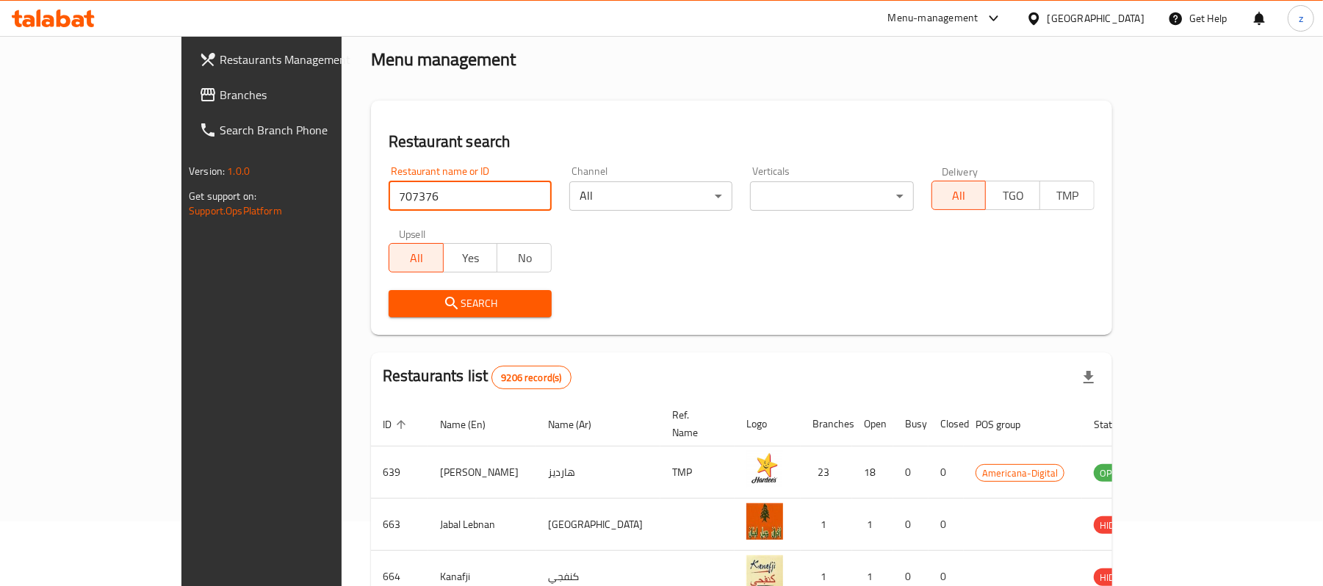
scroll to position [98, 0]
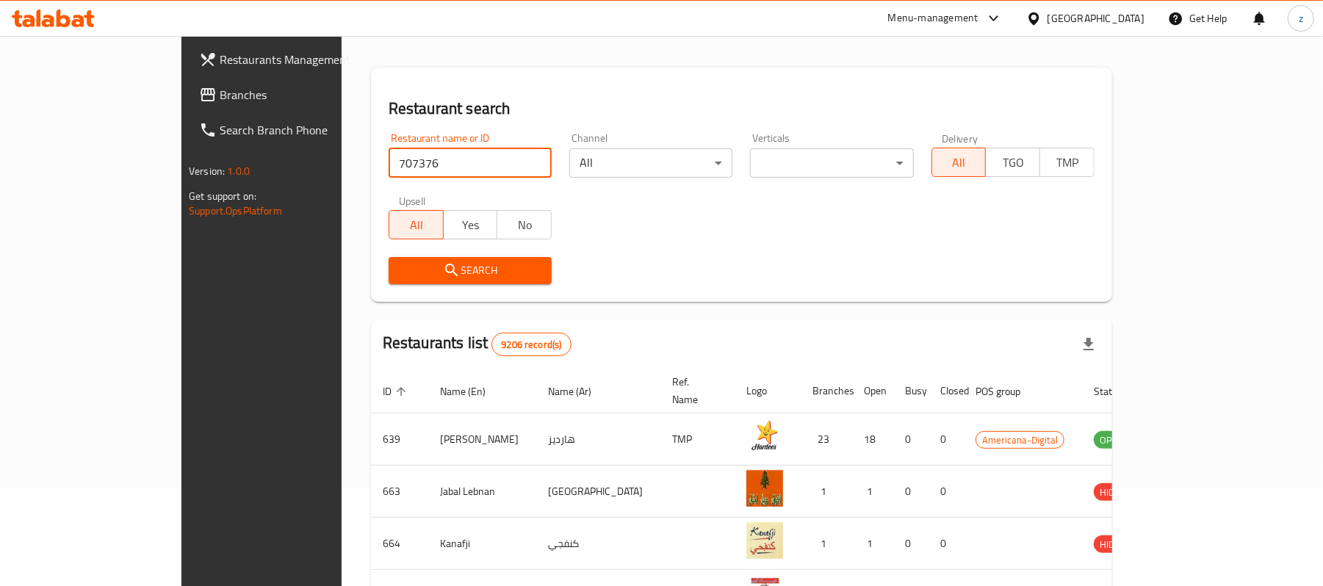
type input "707376"
click at [434, 277] on span "Search" at bounding box center [470, 271] width 140 height 18
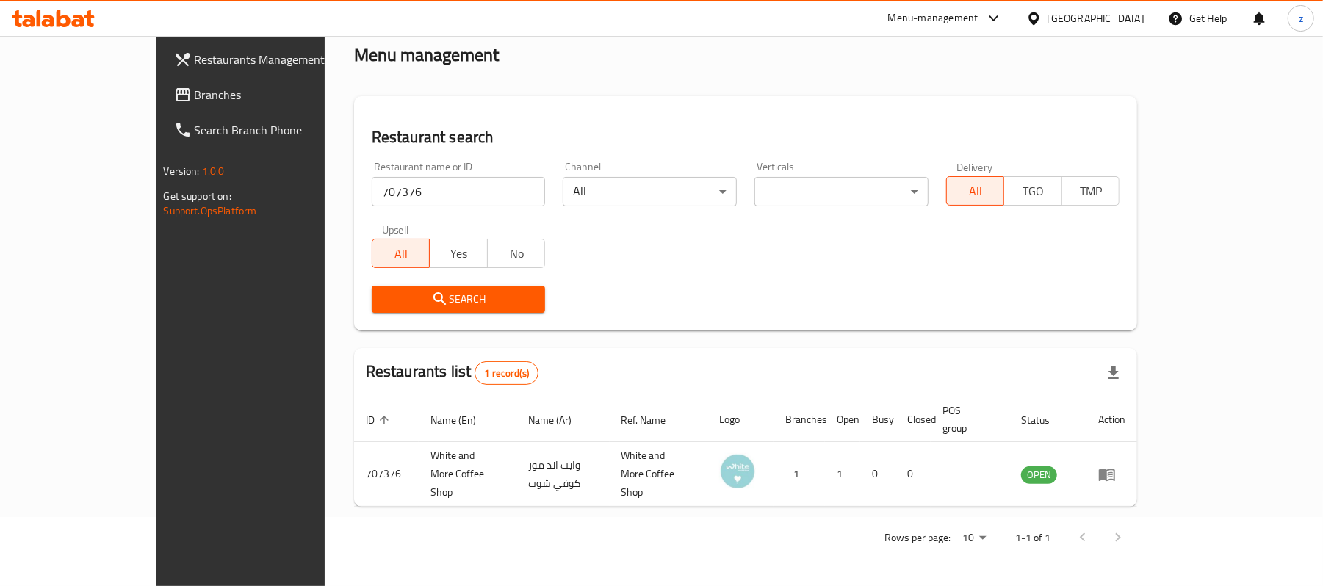
scroll to position [41, 0]
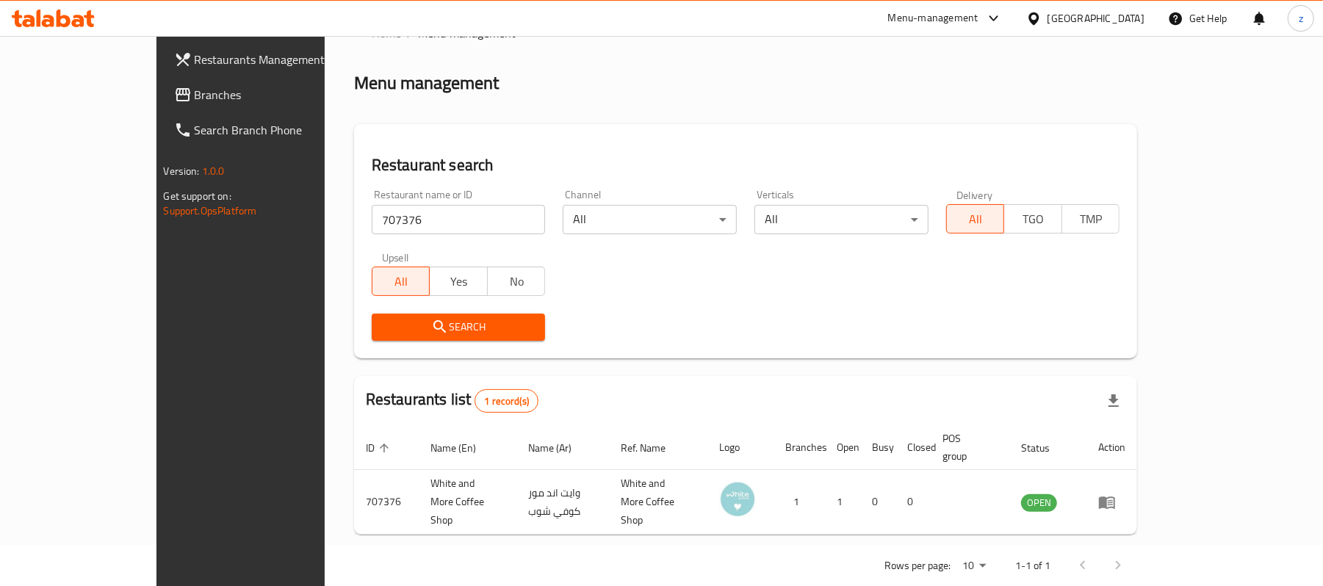
click at [195, 93] on span "Branches" at bounding box center [280, 95] width 171 height 18
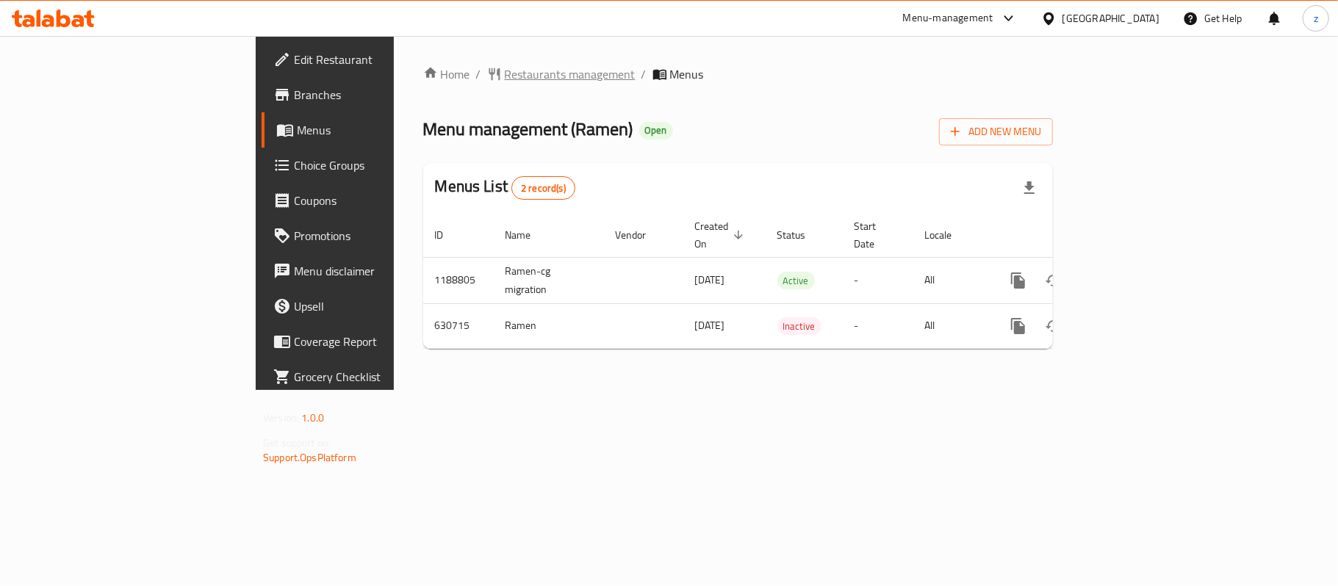
click at [505, 74] on span "Restaurants management" at bounding box center [570, 74] width 131 height 18
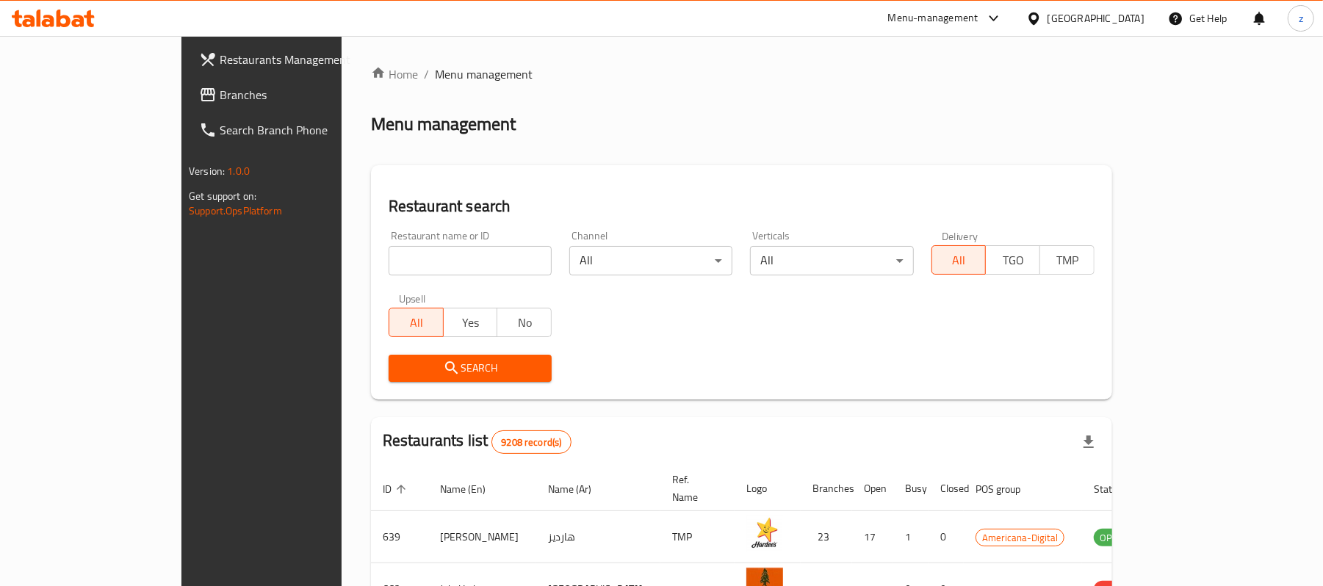
click at [389, 262] on input "search" at bounding box center [470, 260] width 163 height 29
paste input "639600"
type input "639600"
click at [400, 375] on span "Search" at bounding box center [470, 368] width 140 height 18
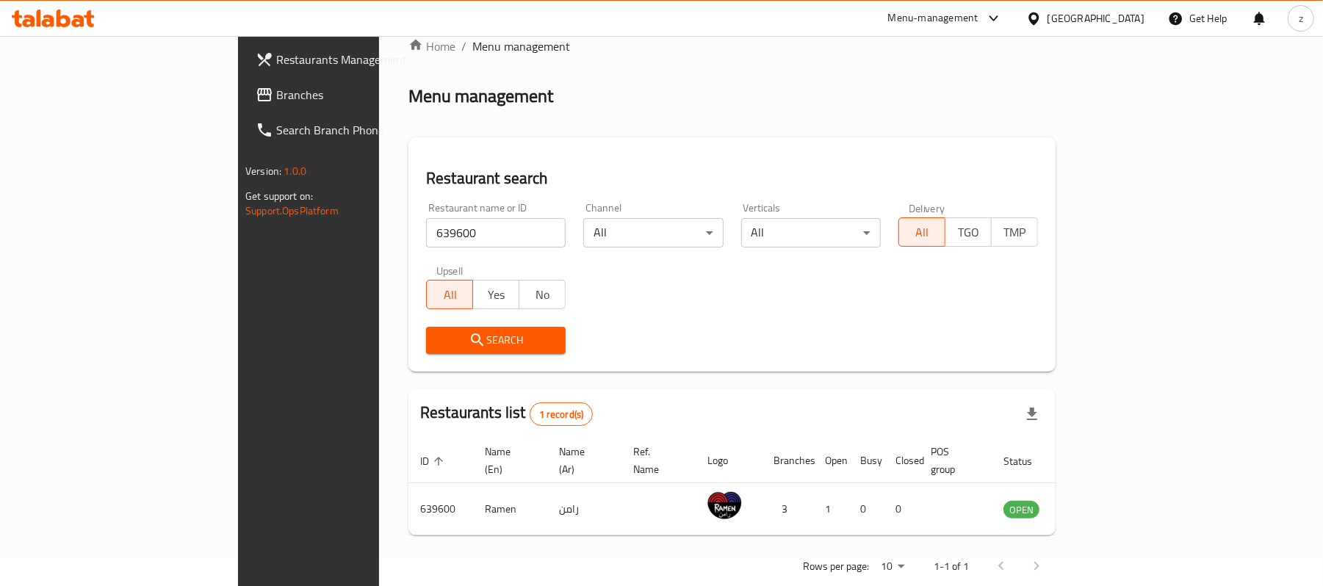
scroll to position [41, 0]
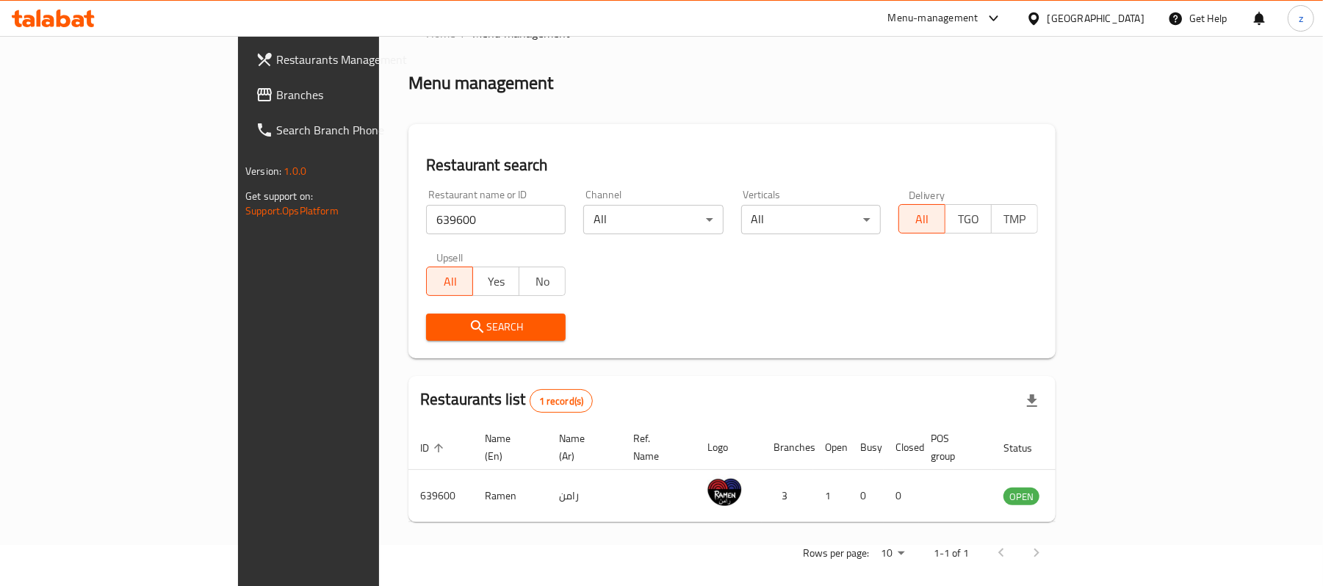
click at [276, 91] on span "Branches" at bounding box center [361, 95] width 171 height 18
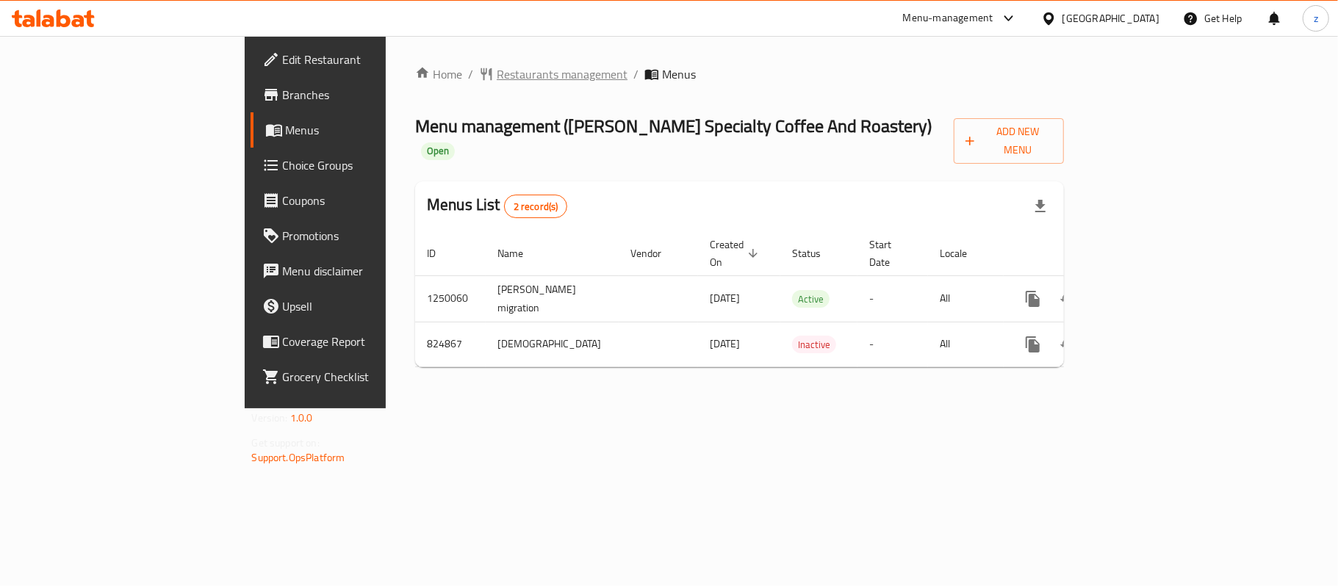
click at [497, 81] on span "Restaurants management" at bounding box center [562, 74] width 131 height 18
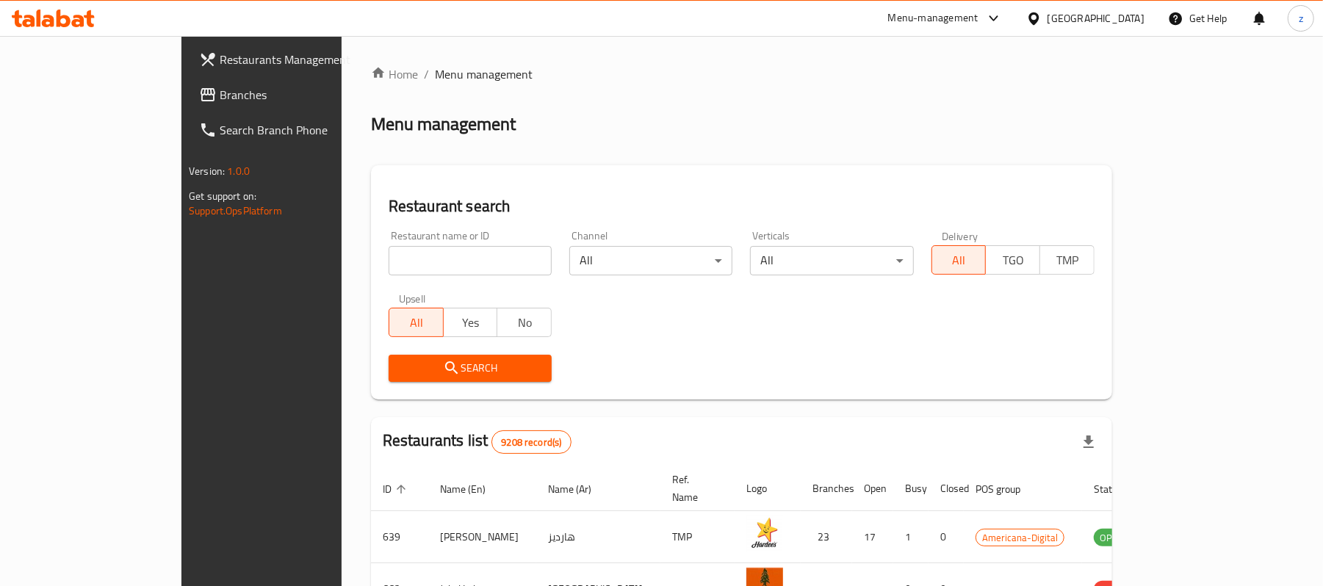
click at [389, 259] on input "search" at bounding box center [470, 260] width 163 height 29
paste input "655351"
type input "655351"
click at [400, 368] on span "Search" at bounding box center [470, 368] width 140 height 18
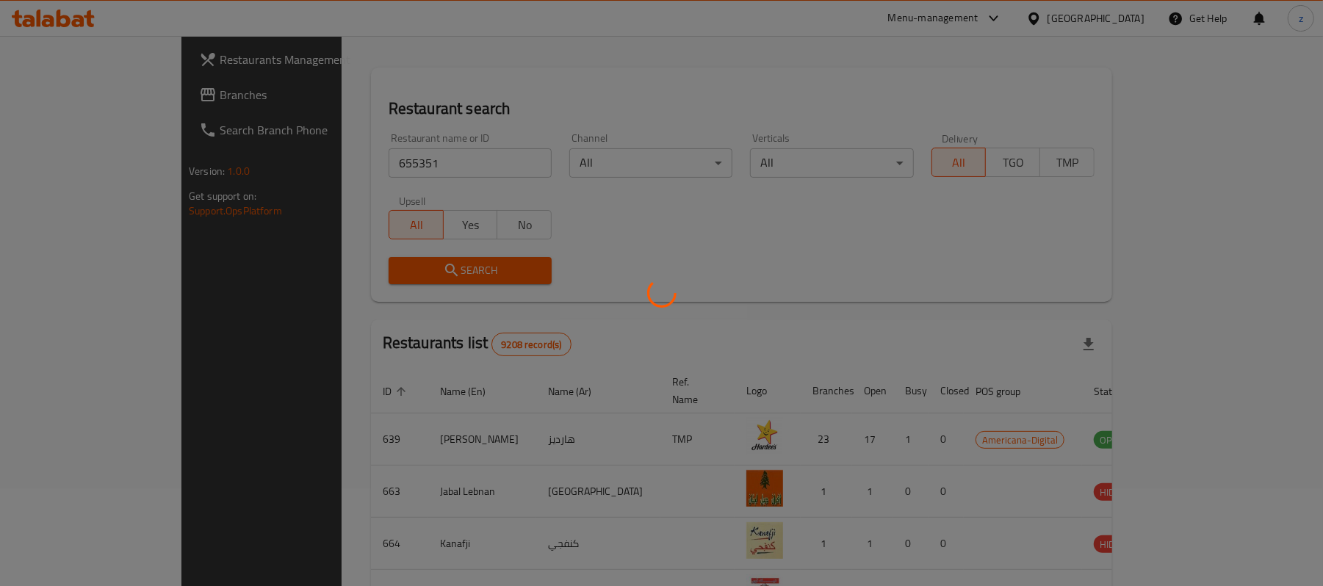
scroll to position [57, 0]
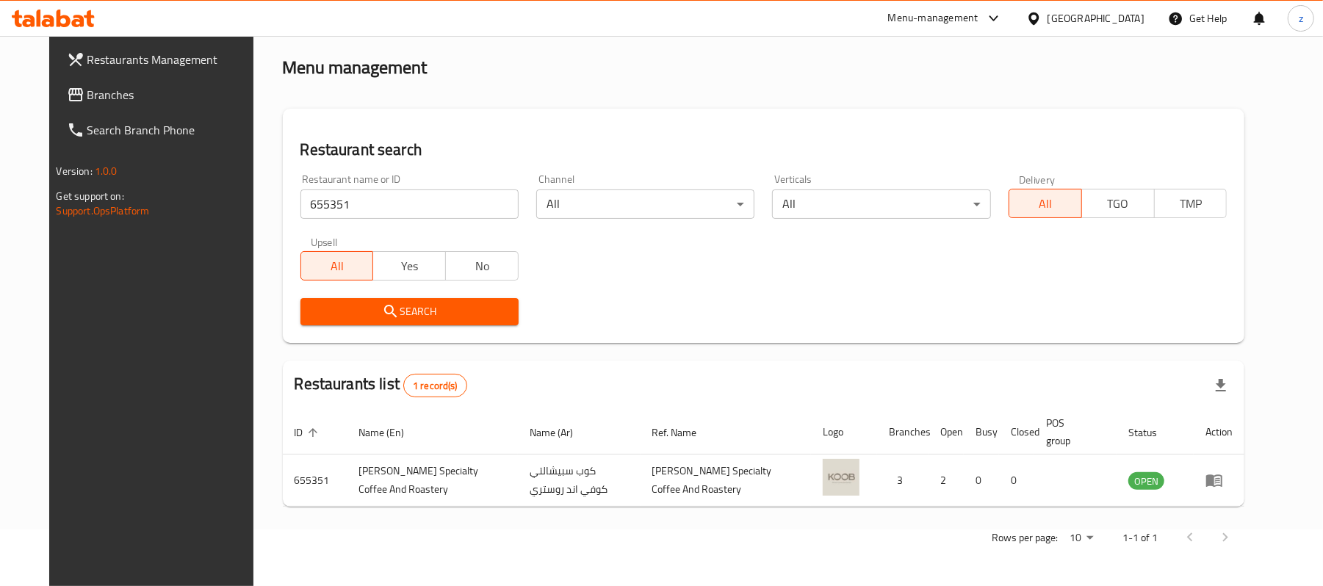
click at [74, 74] on link "Restaurants Management" at bounding box center [162, 59] width 215 height 35
click at [87, 88] on span "Branches" at bounding box center [172, 95] width 171 height 18
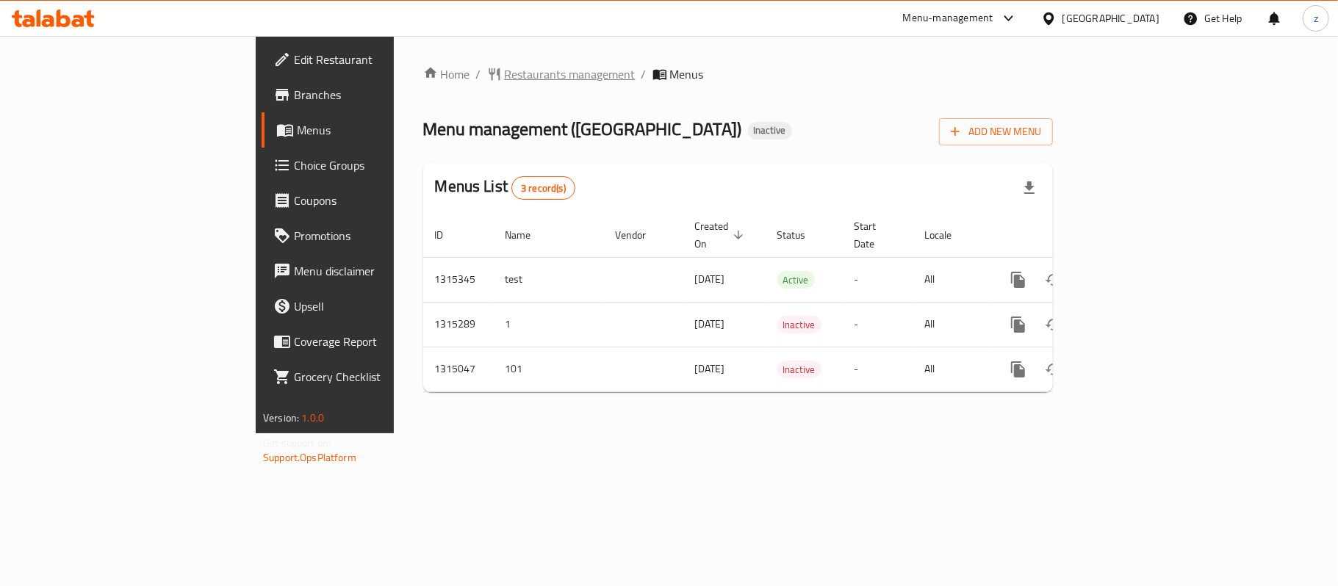
click at [505, 80] on span "Restaurants management" at bounding box center [570, 74] width 131 height 18
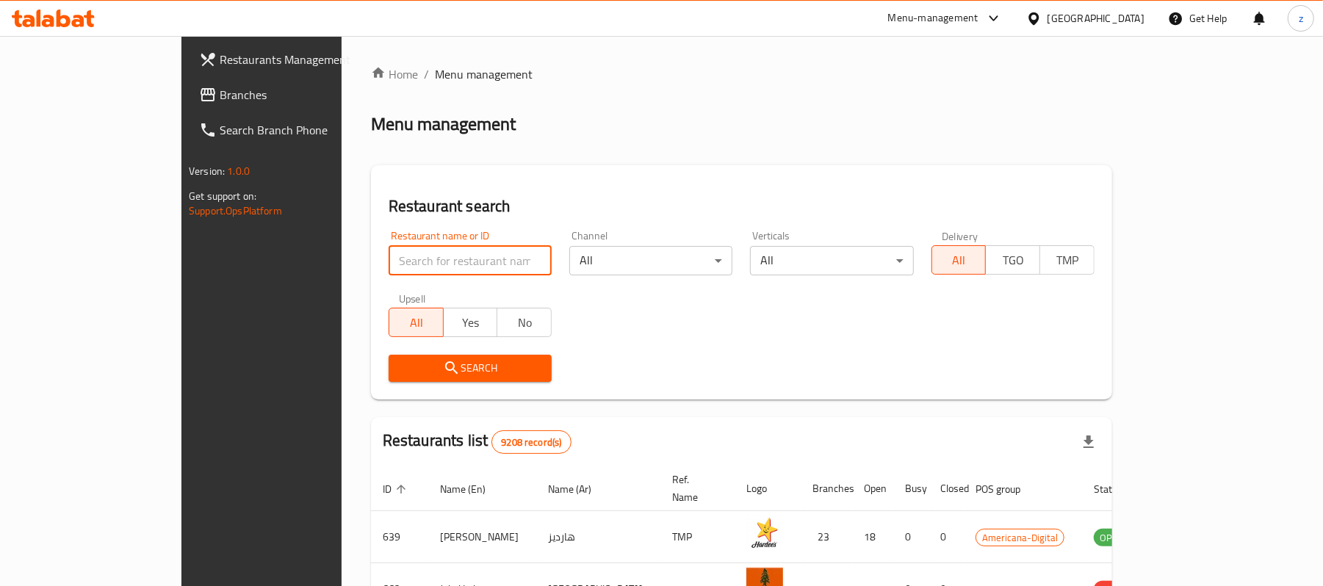
click at [389, 254] on input "search" at bounding box center [470, 260] width 163 height 29
paste input "707066"
type input "707066"
click at [443, 367] on icon "submit" at bounding box center [452, 368] width 18 height 18
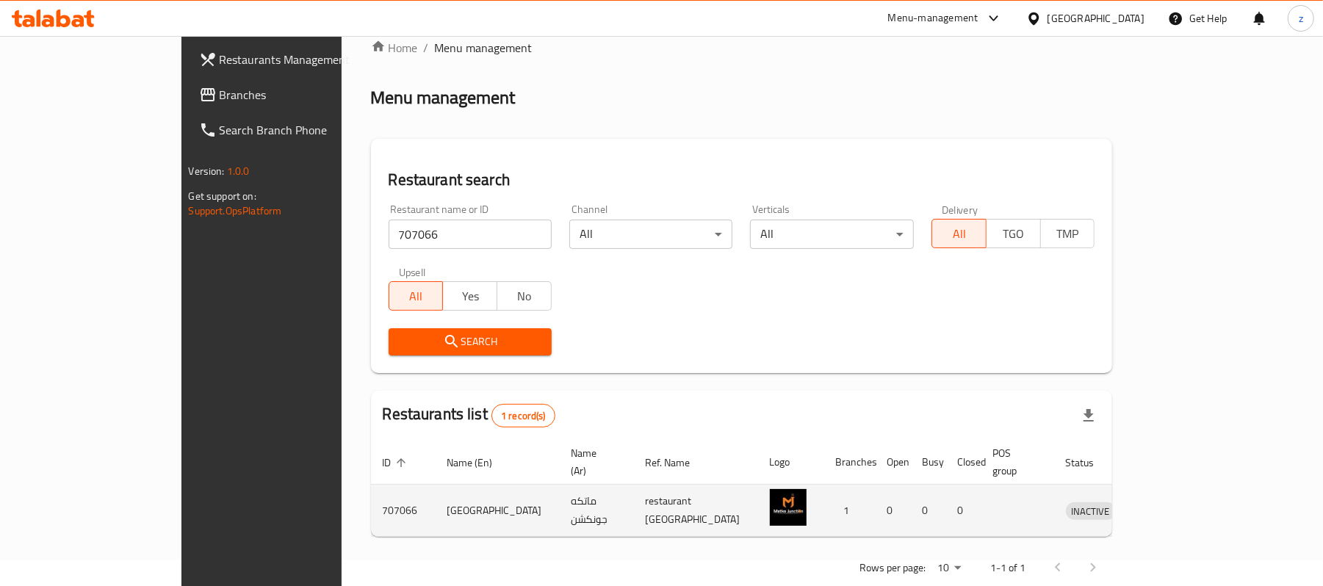
scroll to position [41, 0]
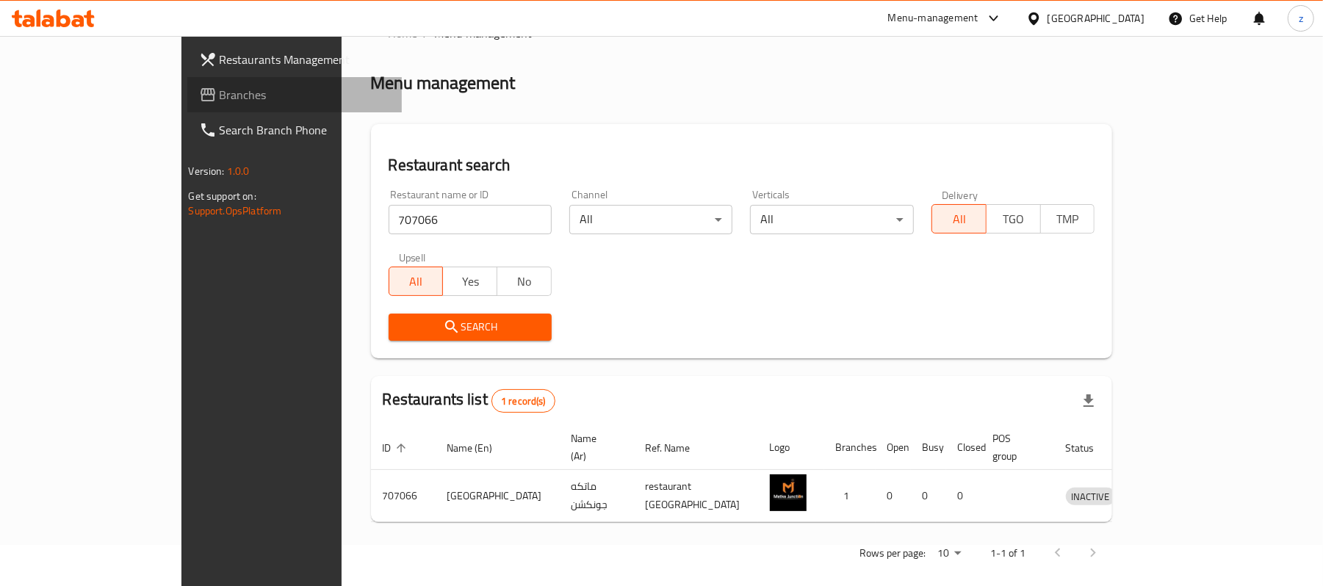
click at [220, 92] on span "Branches" at bounding box center [305, 95] width 171 height 18
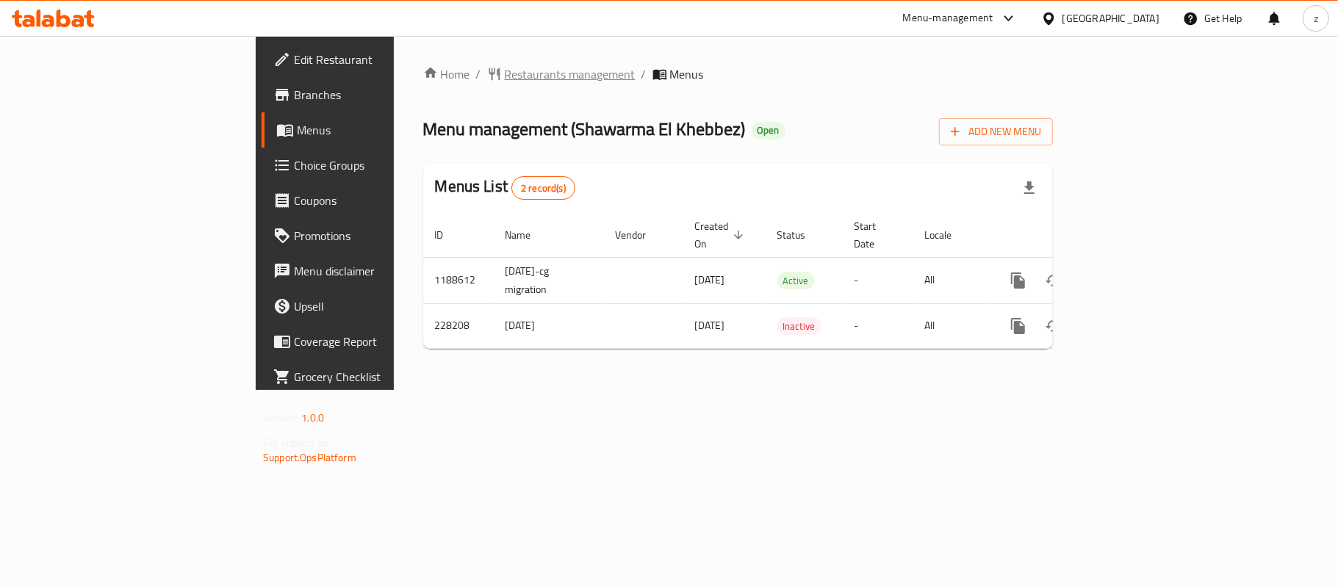
click at [505, 73] on span "Restaurants management" at bounding box center [570, 74] width 131 height 18
click at [505, 83] on span "Restaurants management" at bounding box center [570, 75] width 131 height 18
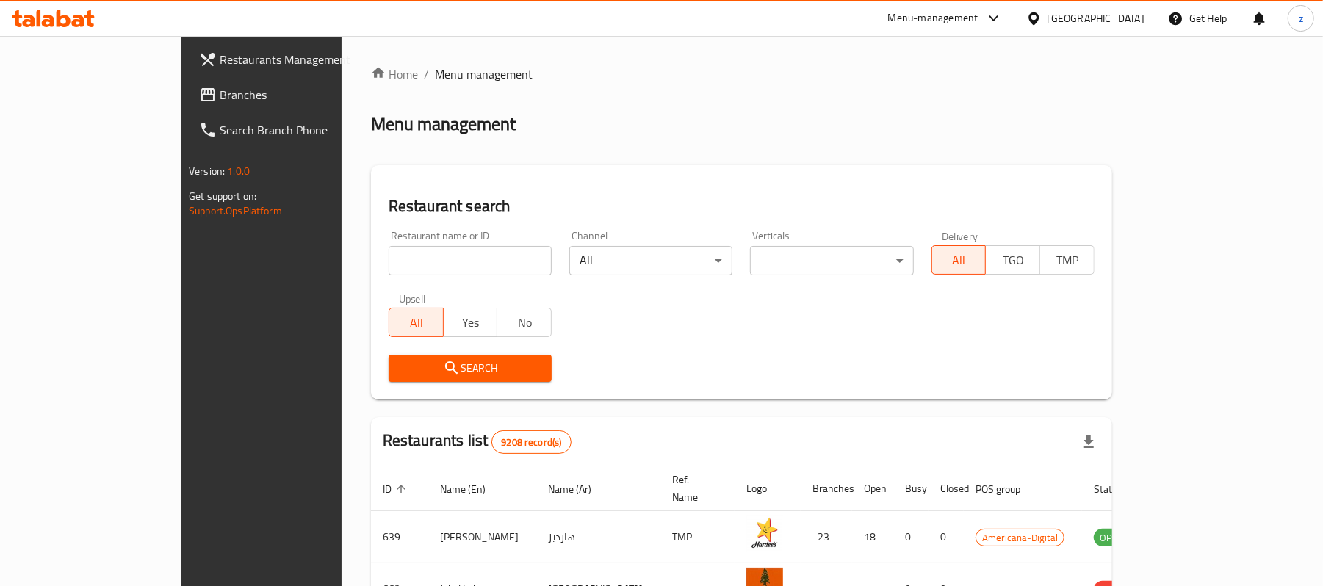
click at [389, 273] on input "search" at bounding box center [470, 260] width 163 height 29
paste input "625882"
type input "625882"
click at [400, 372] on span "Search" at bounding box center [470, 368] width 140 height 18
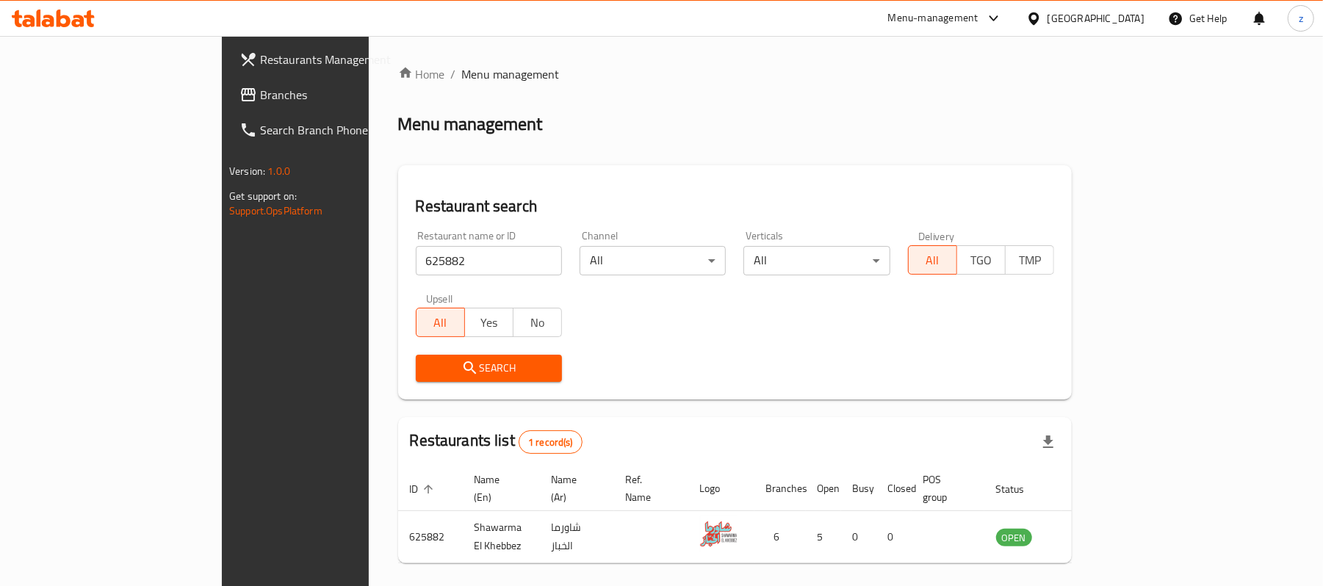
click at [567, 192] on div "Restaurant search Restaurant name or ID 625882 Restaurant name or ID Channel Al…" at bounding box center [735, 282] width 674 height 234
